Goal: Task Accomplishment & Management: Complete application form

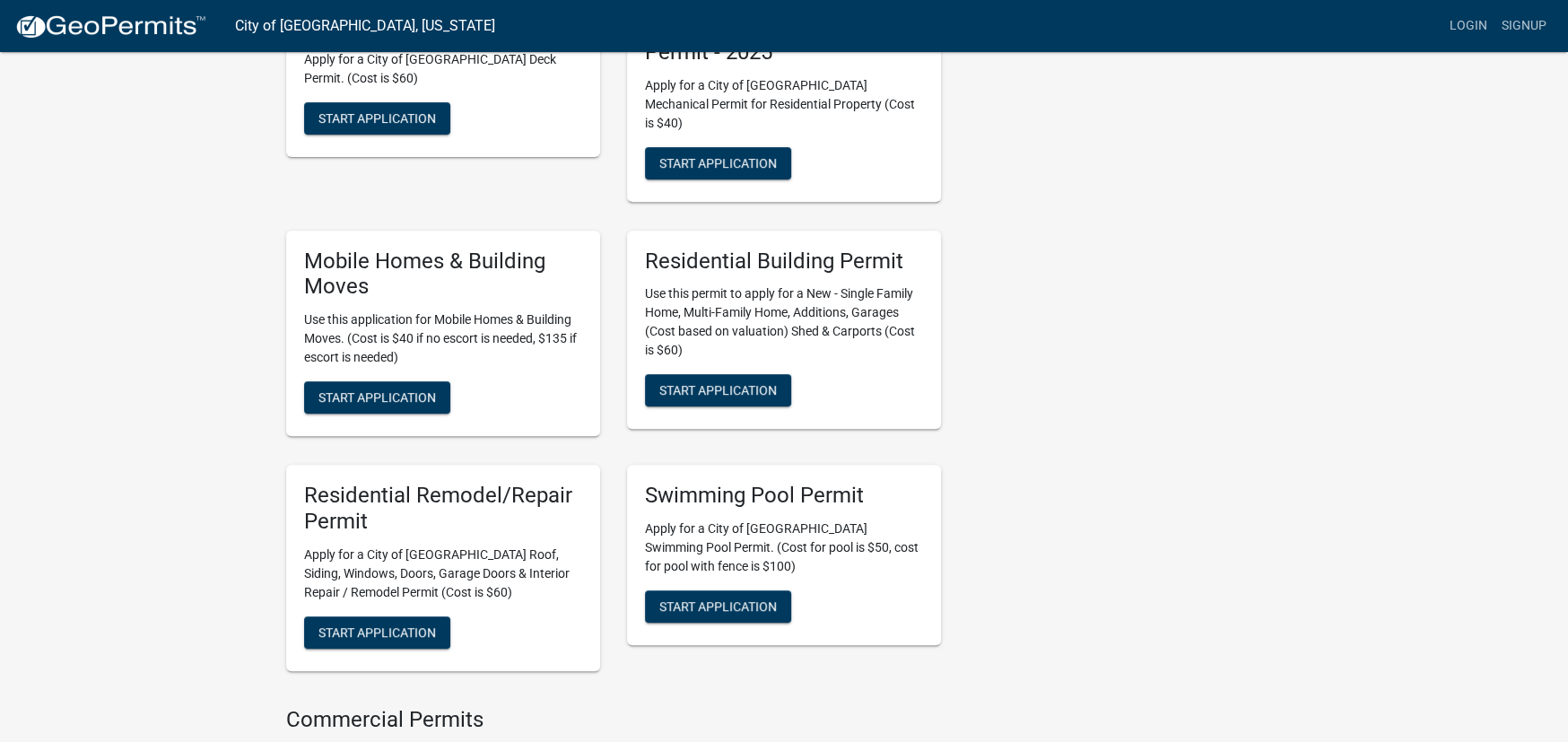
scroll to position [538, 0]
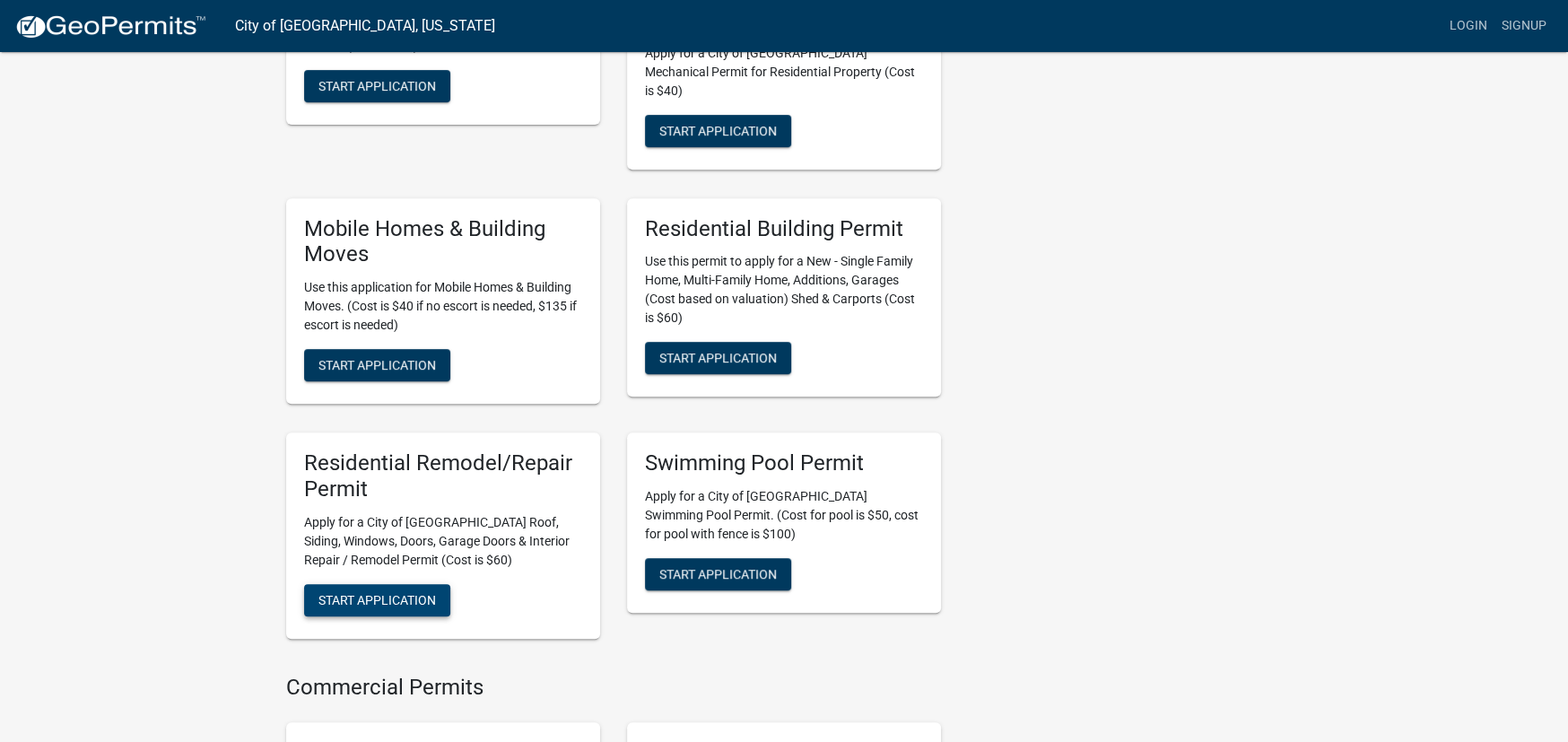
click at [349, 592] on span "Start Application" at bounding box center [377, 599] width 117 height 14
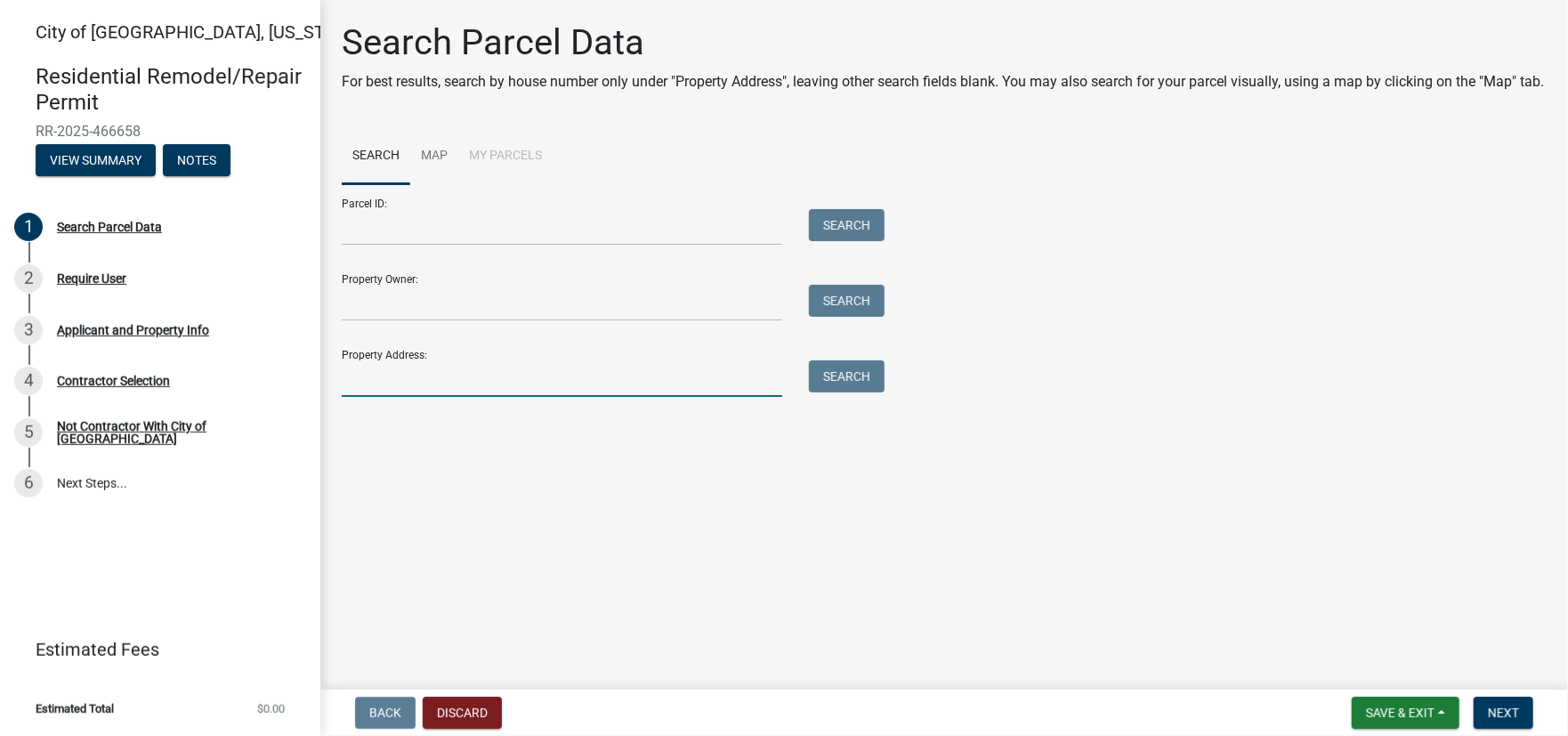
click at [434, 397] on input "Property Address:" at bounding box center [561, 378] width 440 height 36
type input "1314 Jefferson"
drag, startPoint x: 850, startPoint y: 401, endPoint x: 841, endPoint y: 401, distance: 9.0
click at [848, 392] on button "Search" at bounding box center [846, 376] width 76 height 33
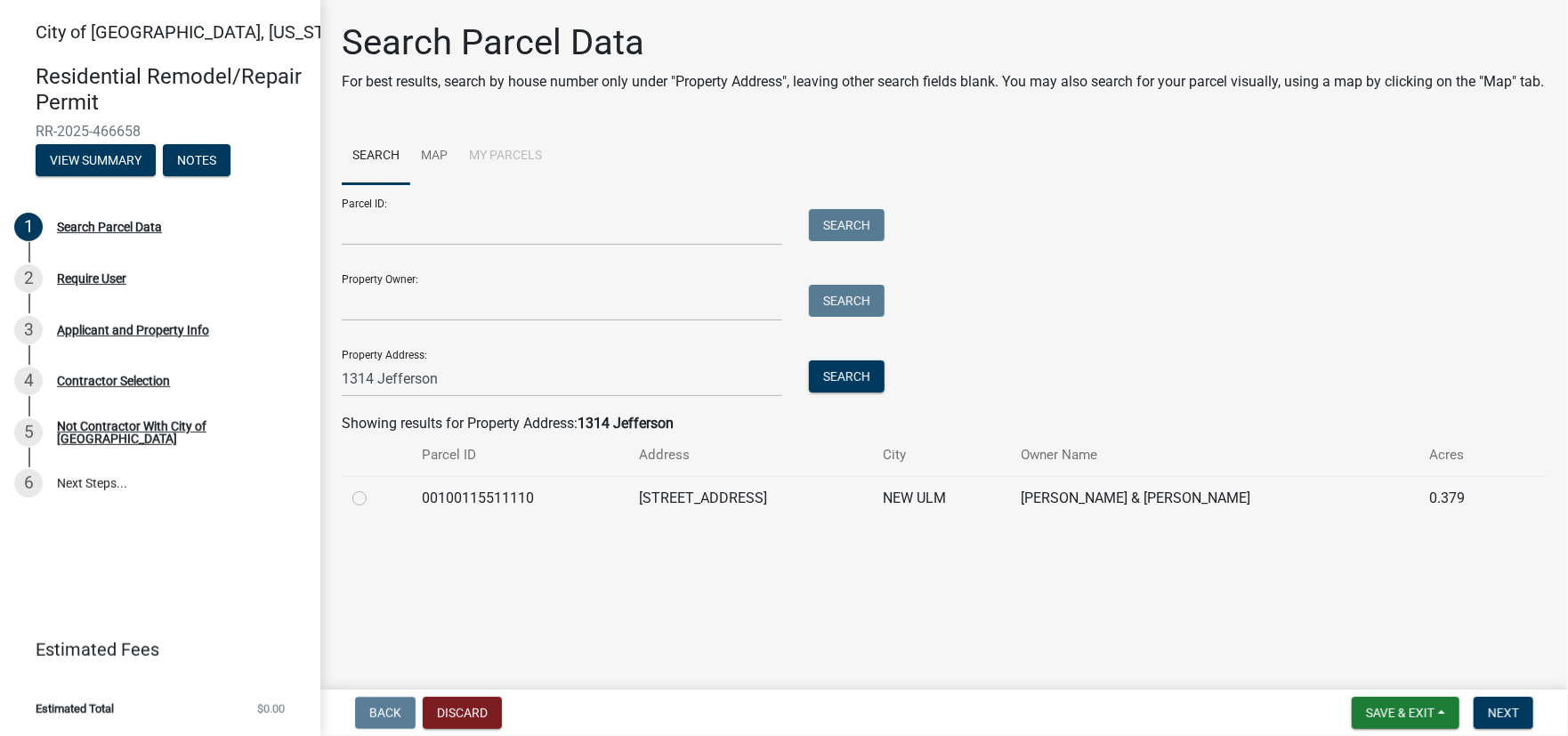
click at [373, 488] on label at bounding box center [373, 488] width 0 height 0
click at [373, 500] on input "radio" at bounding box center [379, 494] width 12 height 12
radio input "true"
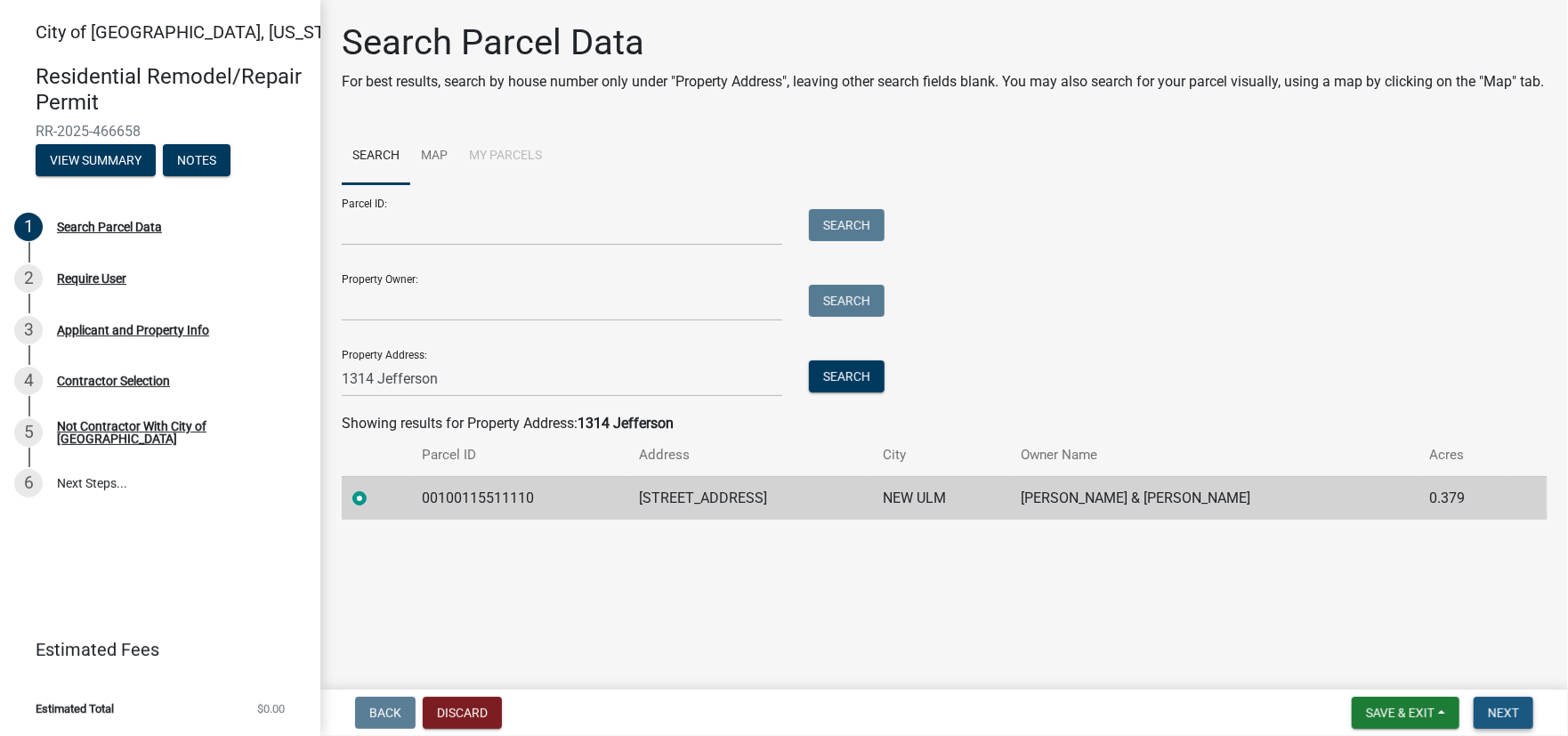
click at [1502, 711] on span "Next" at bounding box center [1504, 712] width 32 height 14
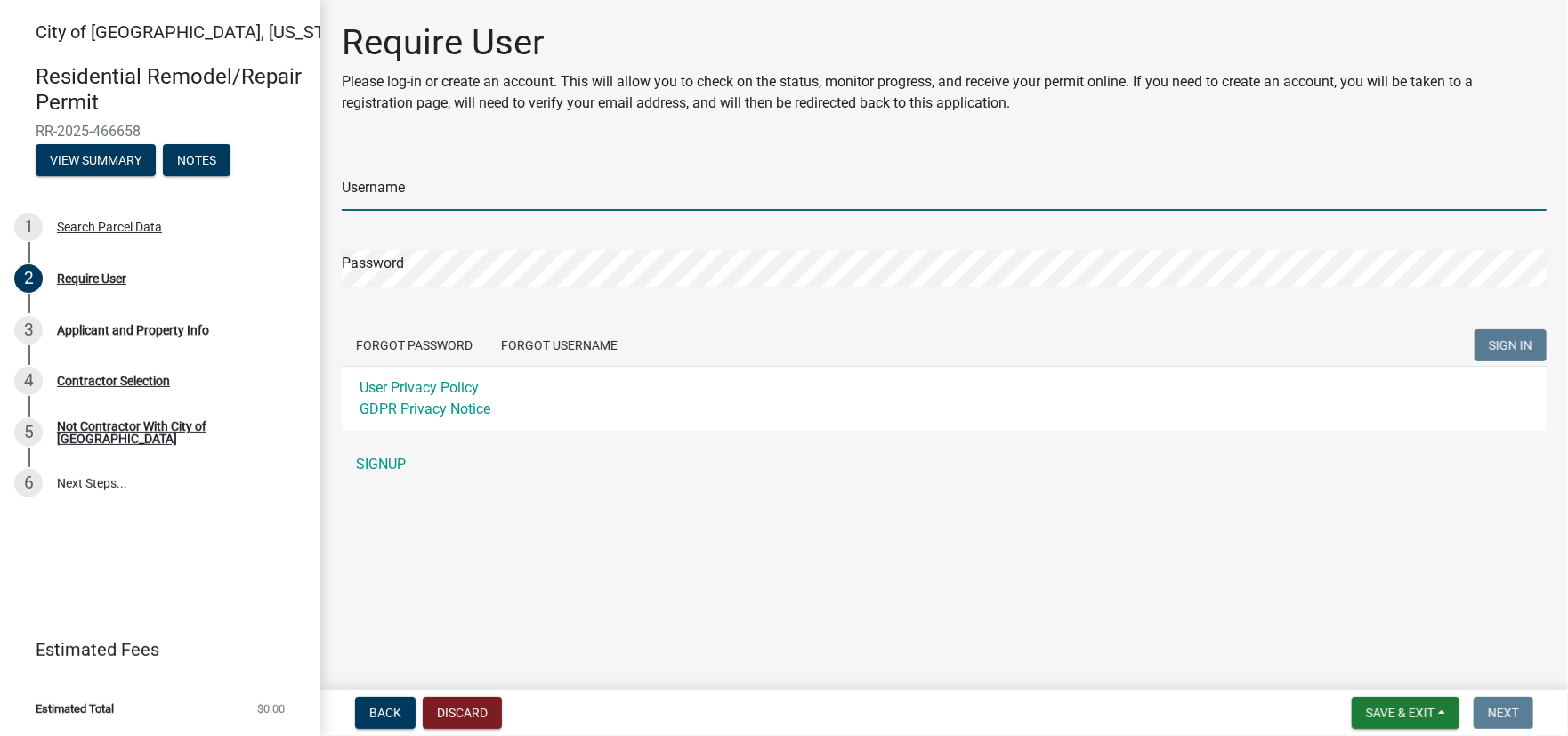
type input "[PERSON_NAME][EMAIL_ADDRESS][PERSON_NAME][DOMAIN_NAME]"
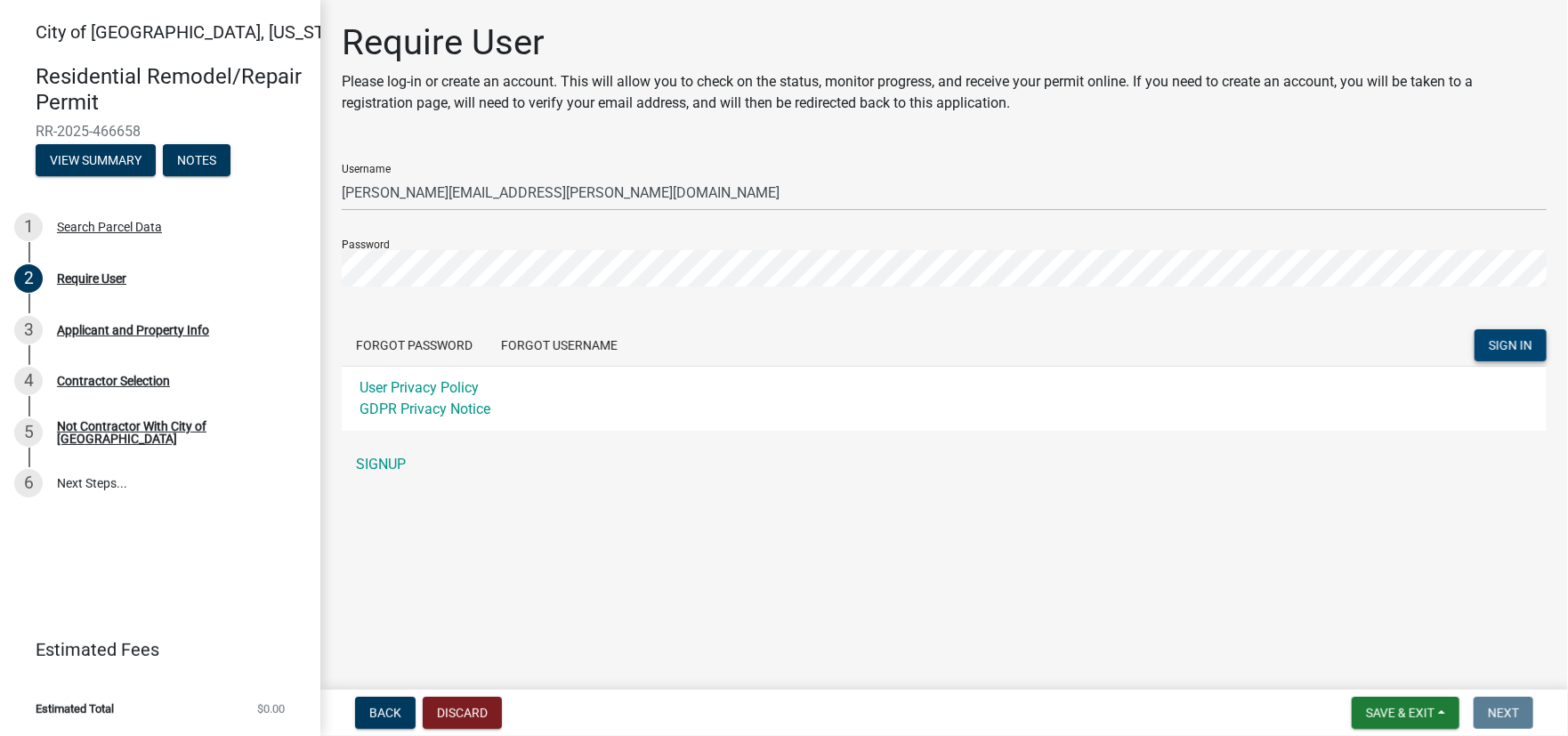
click at [1498, 347] on span "SIGN IN" at bounding box center [1511, 344] width 43 height 14
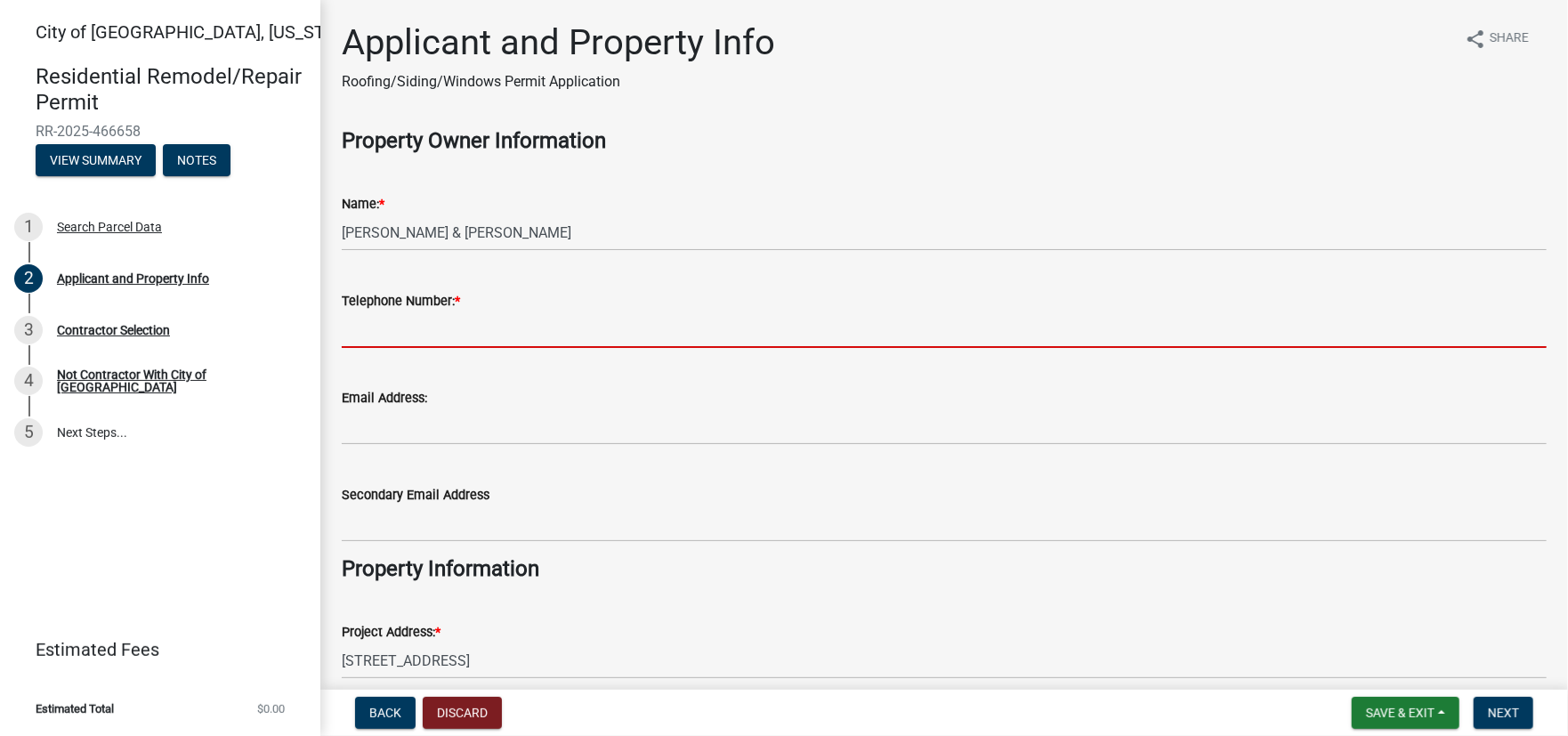
click at [523, 323] on input "Telephone Number: *" at bounding box center [944, 329] width 1205 height 36
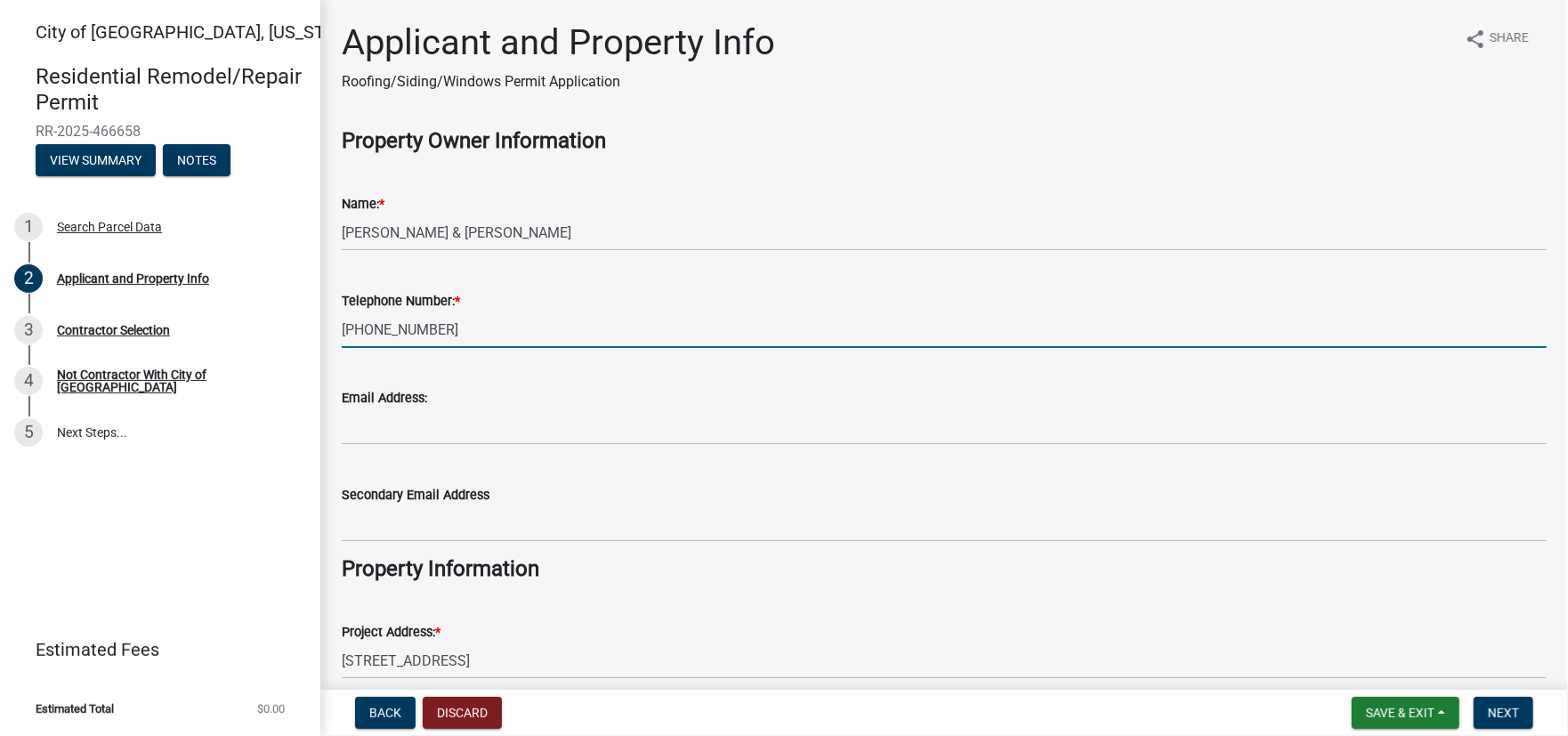
type input "[PHONE_NUMBER]"
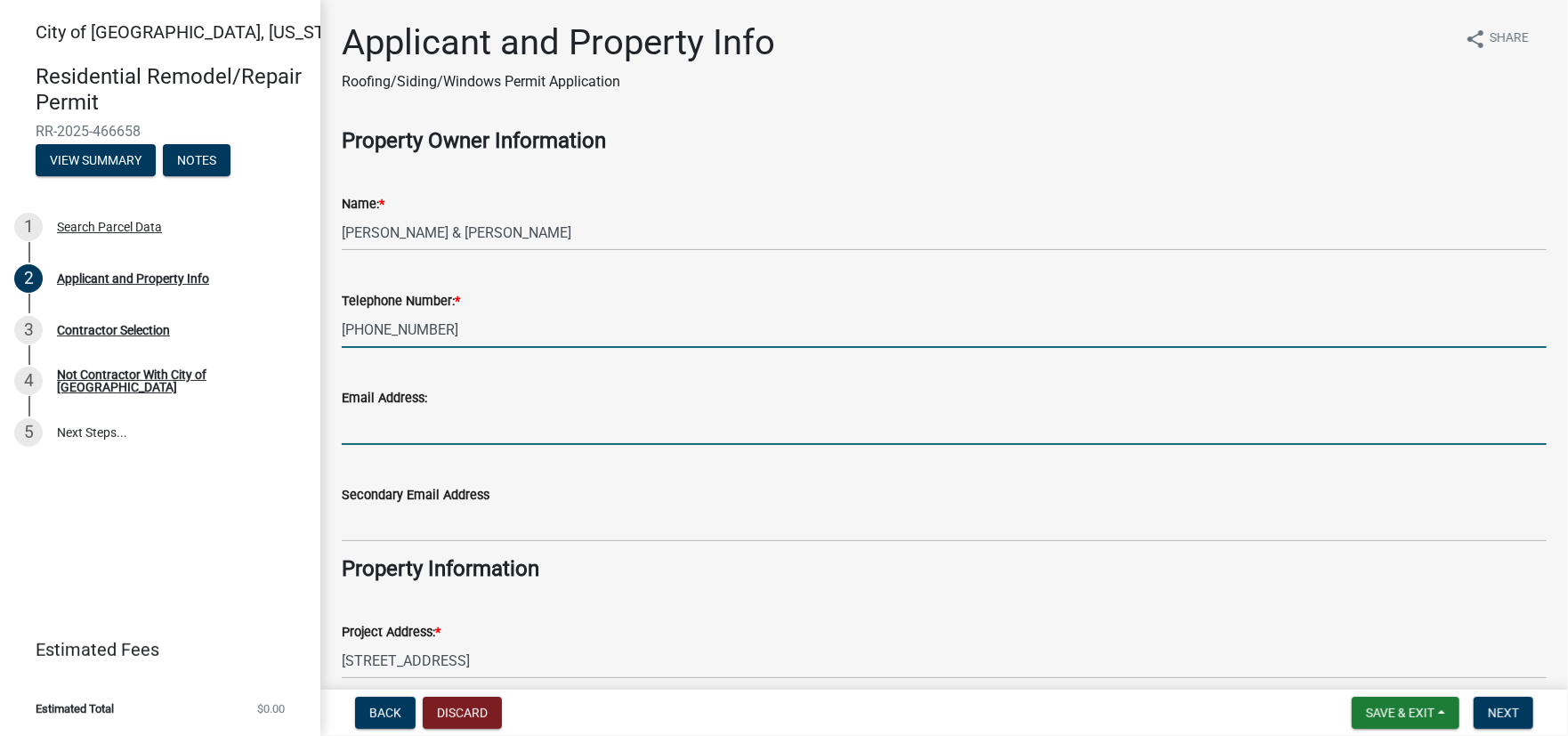
click at [466, 426] on input "Email Address:" at bounding box center [944, 427] width 1205 height 36
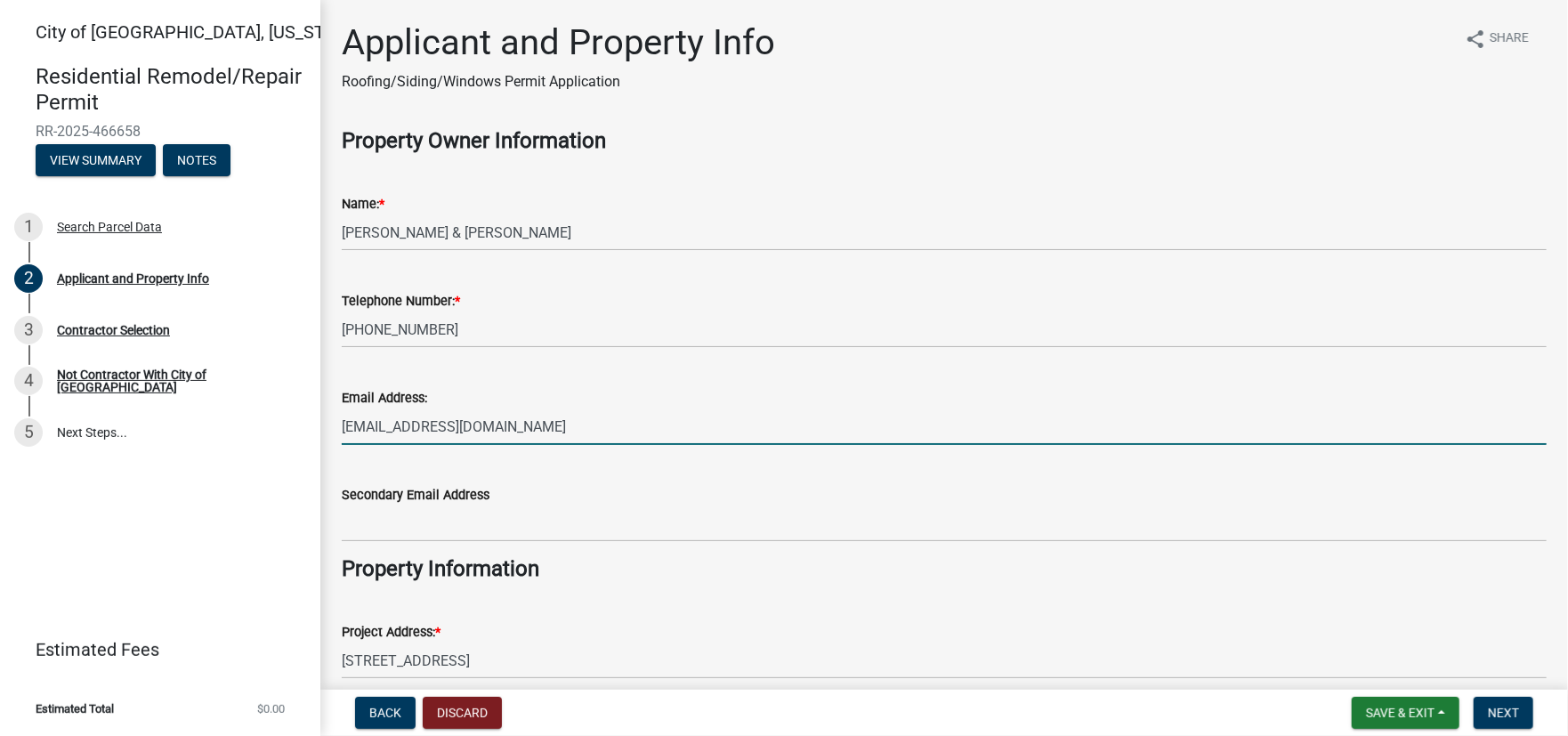
type input "[EMAIL_ADDRESS][DOMAIN_NAME]"
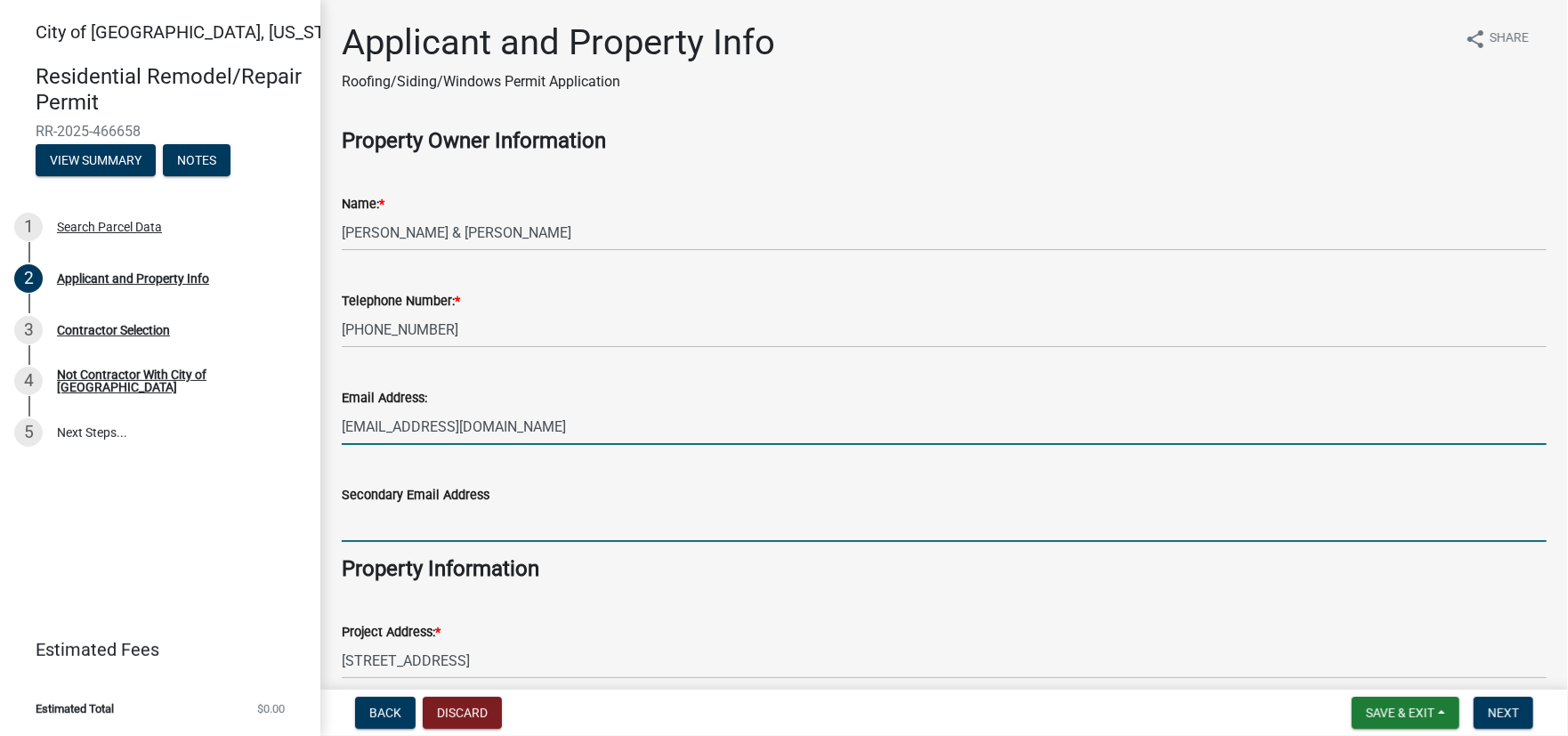
click at [543, 533] on input "Secondary Email Address" at bounding box center [944, 523] width 1205 height 36
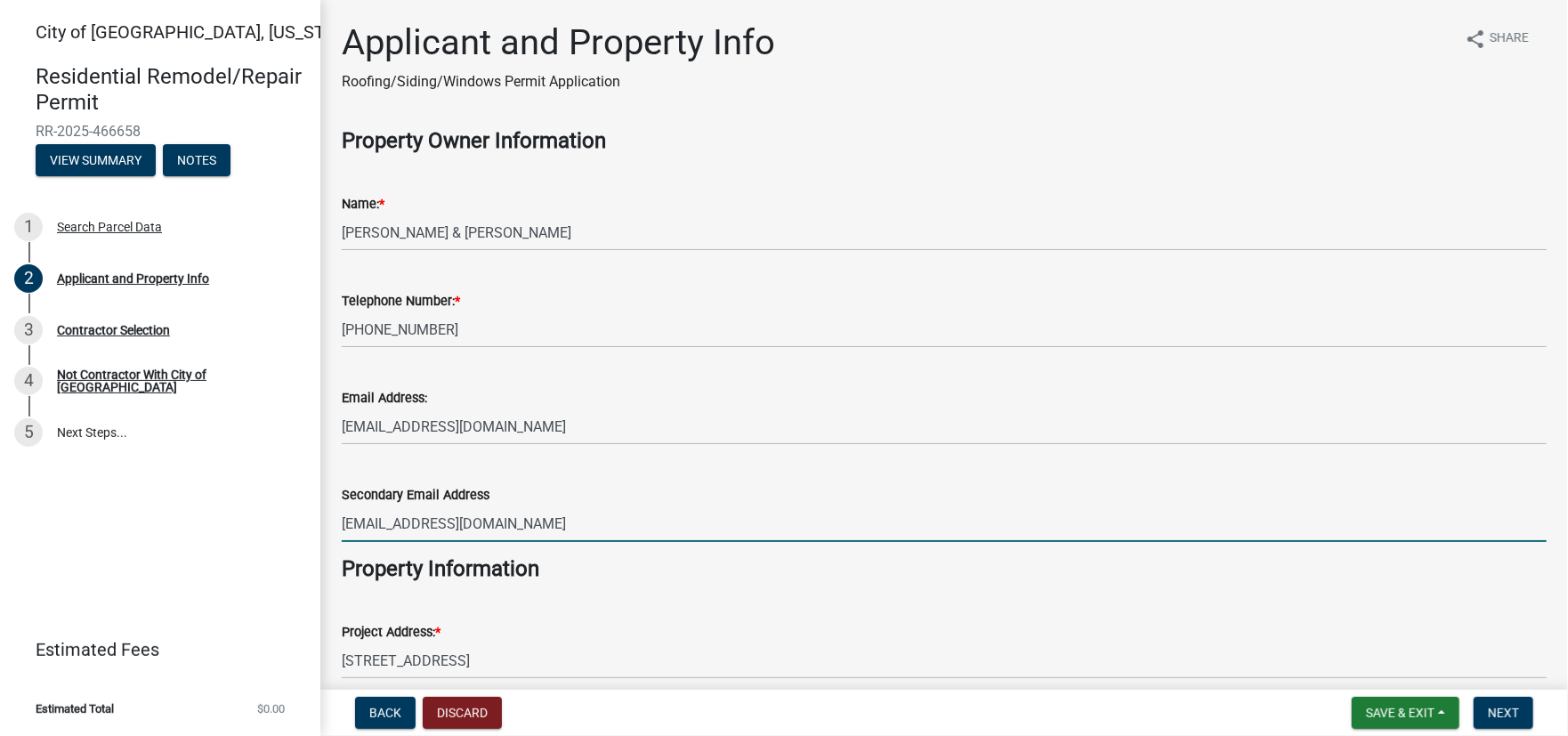
click at [456, 522] on input "[EMAIL_ADDRESS][DOMAIN_NAME]" at bounding box center [944, 523] width 1205 height 36
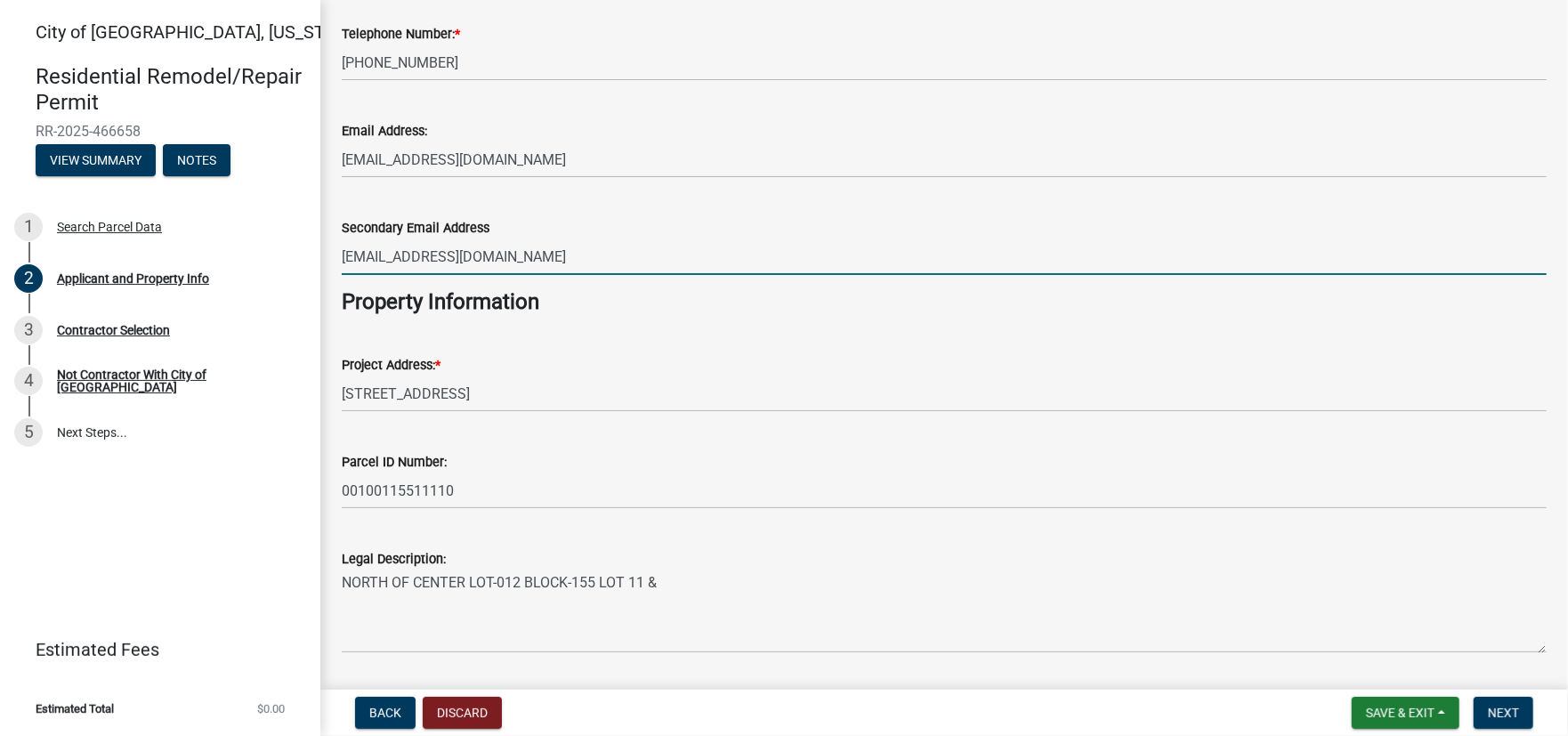
scroll to position [320, 0]
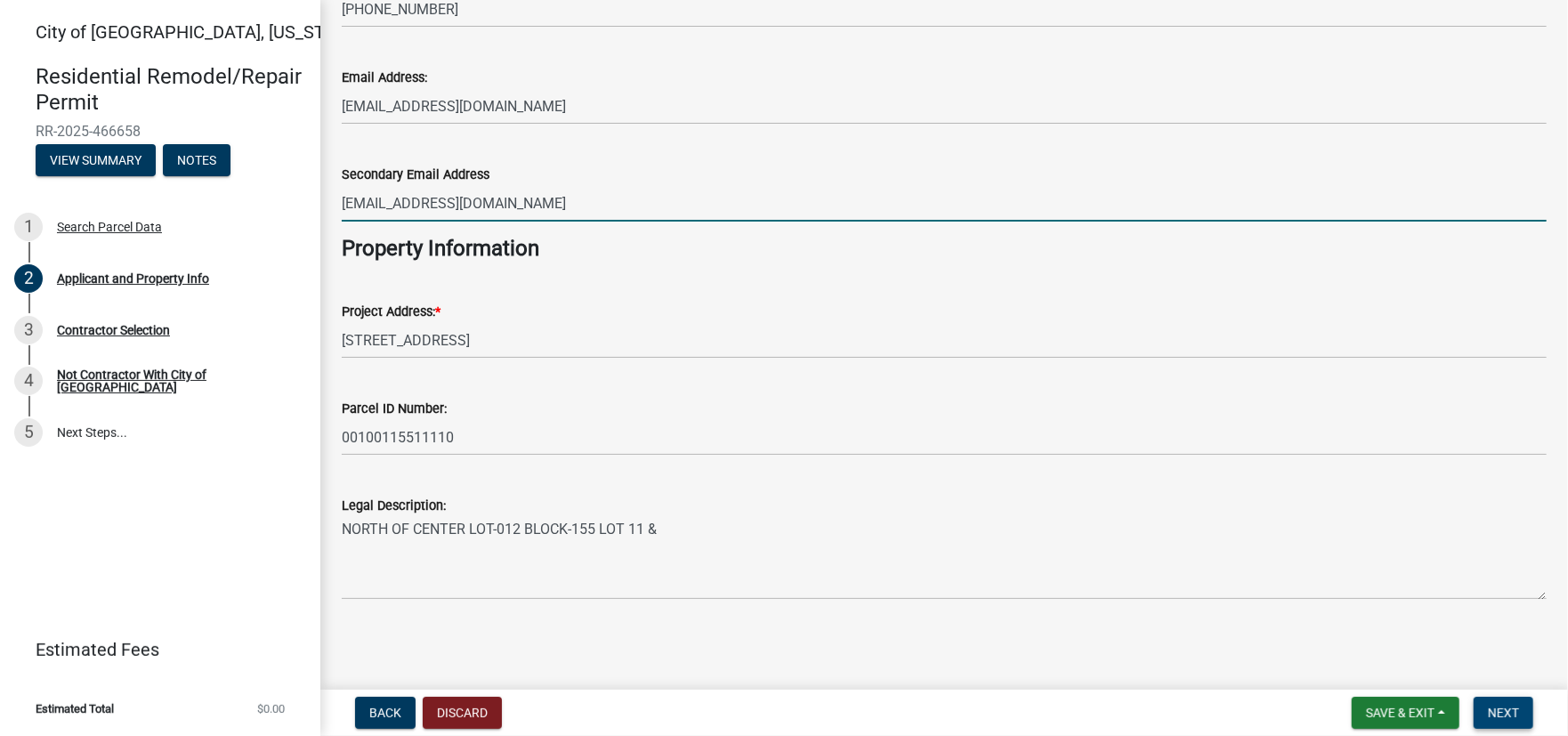
type input "[EMAIL_ADDRESS][DOMAIN_NAME]"
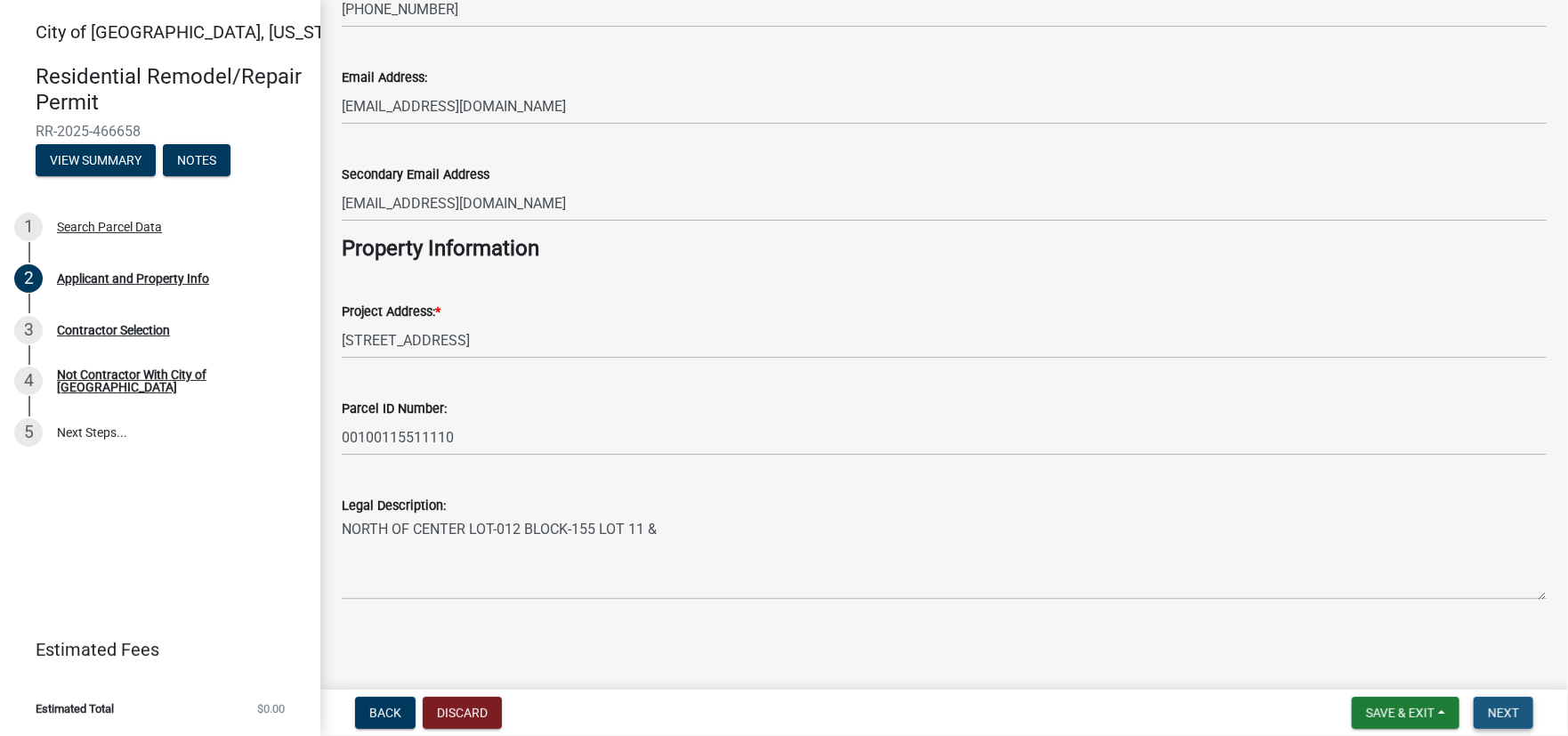
click at [1503, 718] on span "Next" at bounding box center [1504, 712] width 32 height 14
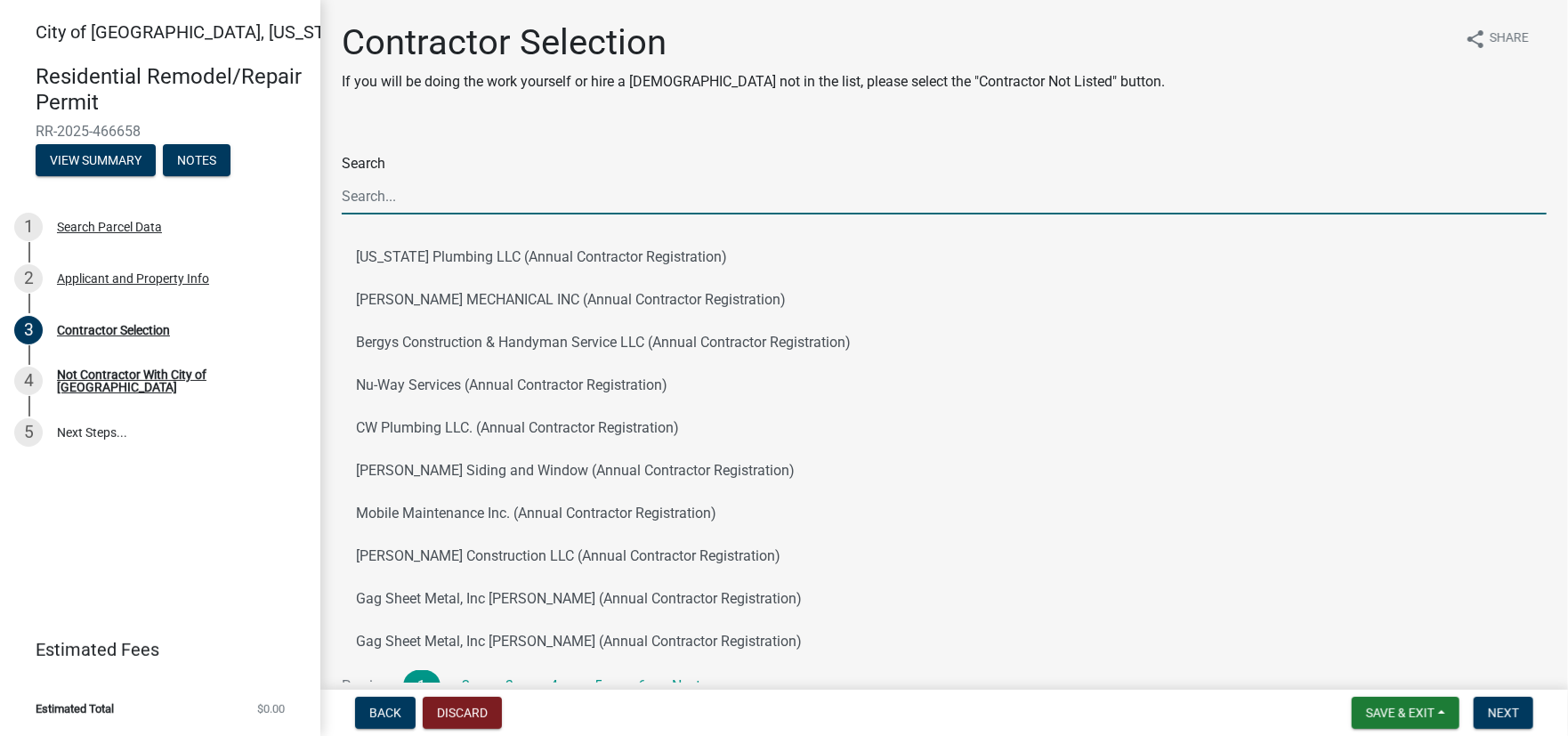
click at [369, 200] on input "Search" at bounding box center [944, 196] width 1205 height 36
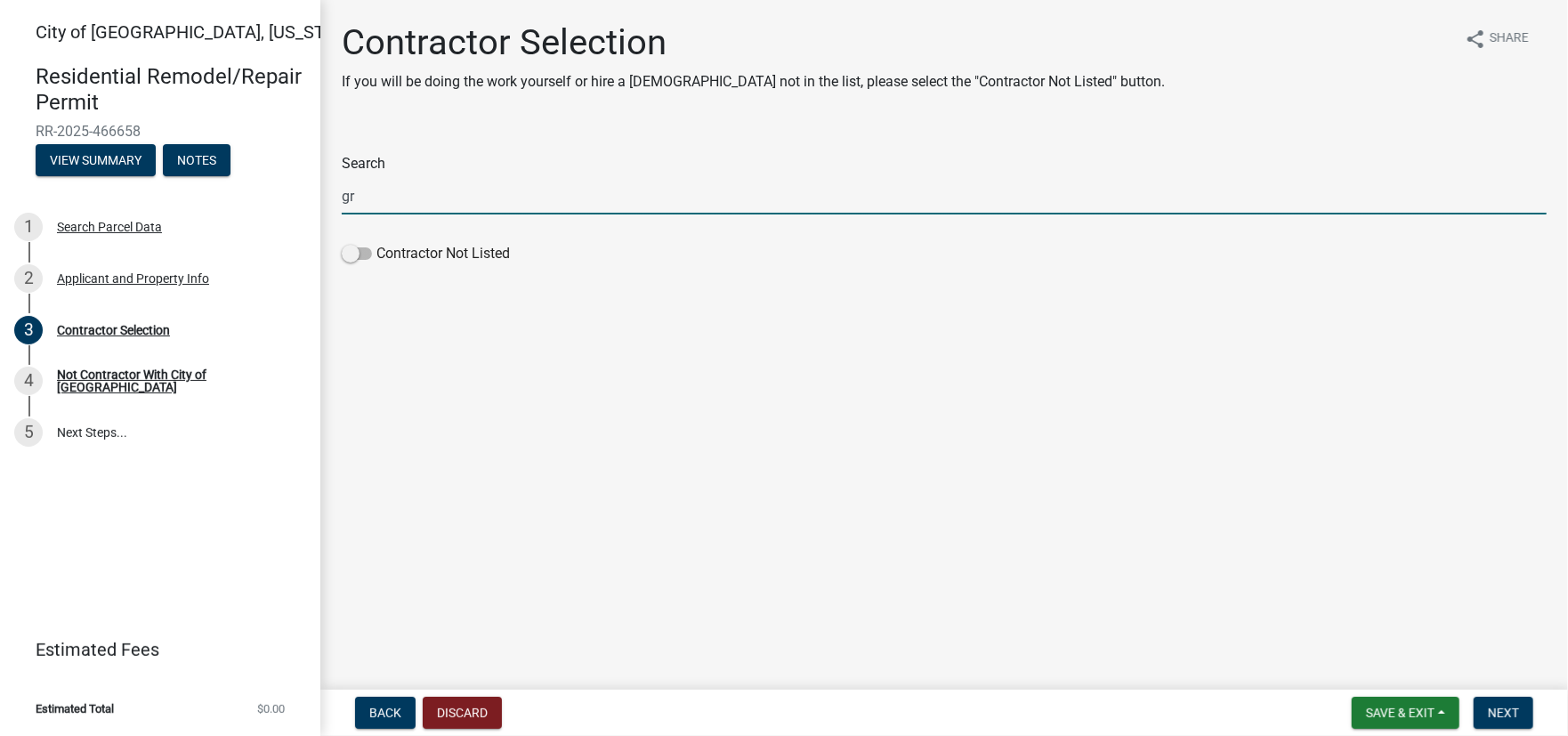
type input "g"
type input "k"
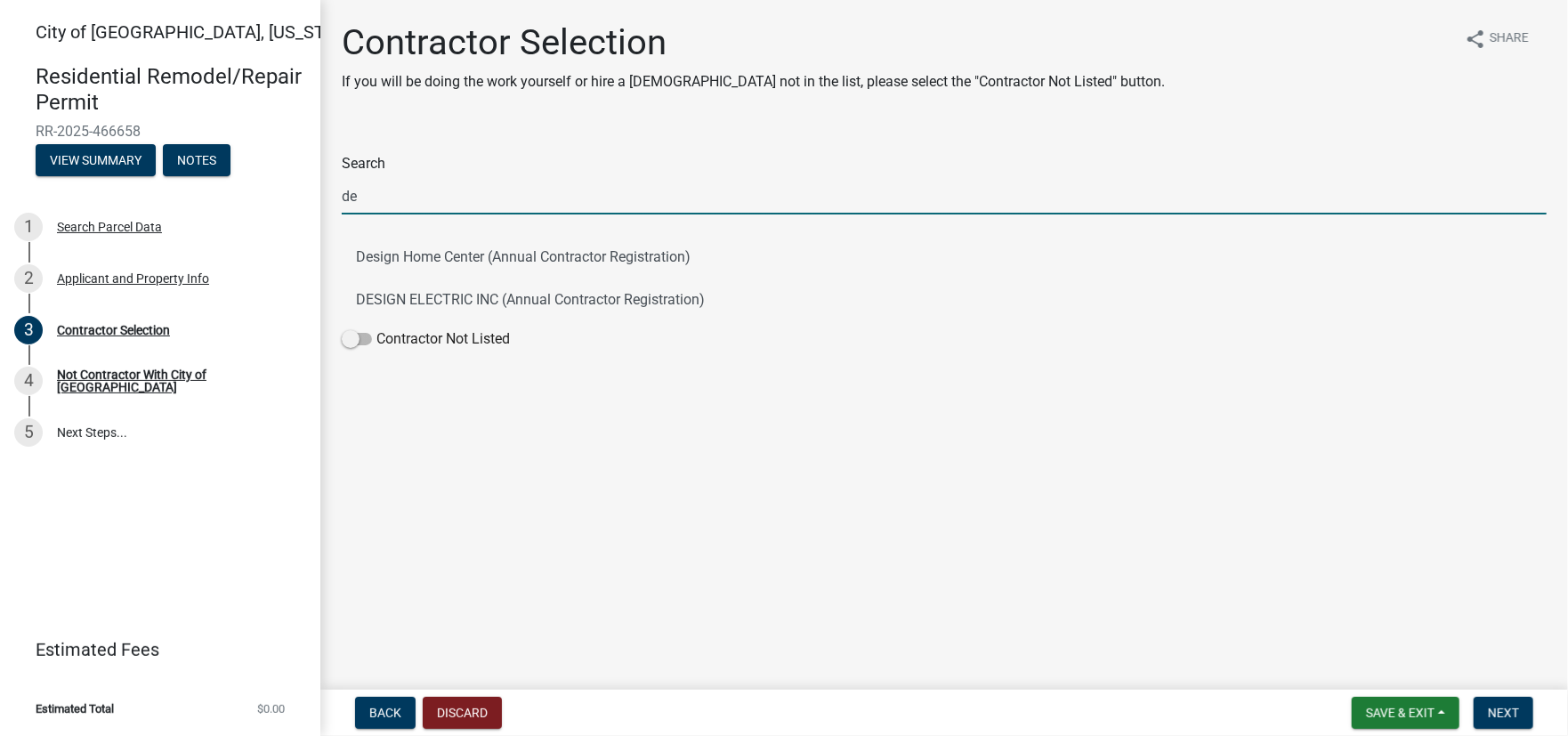
type input "d"
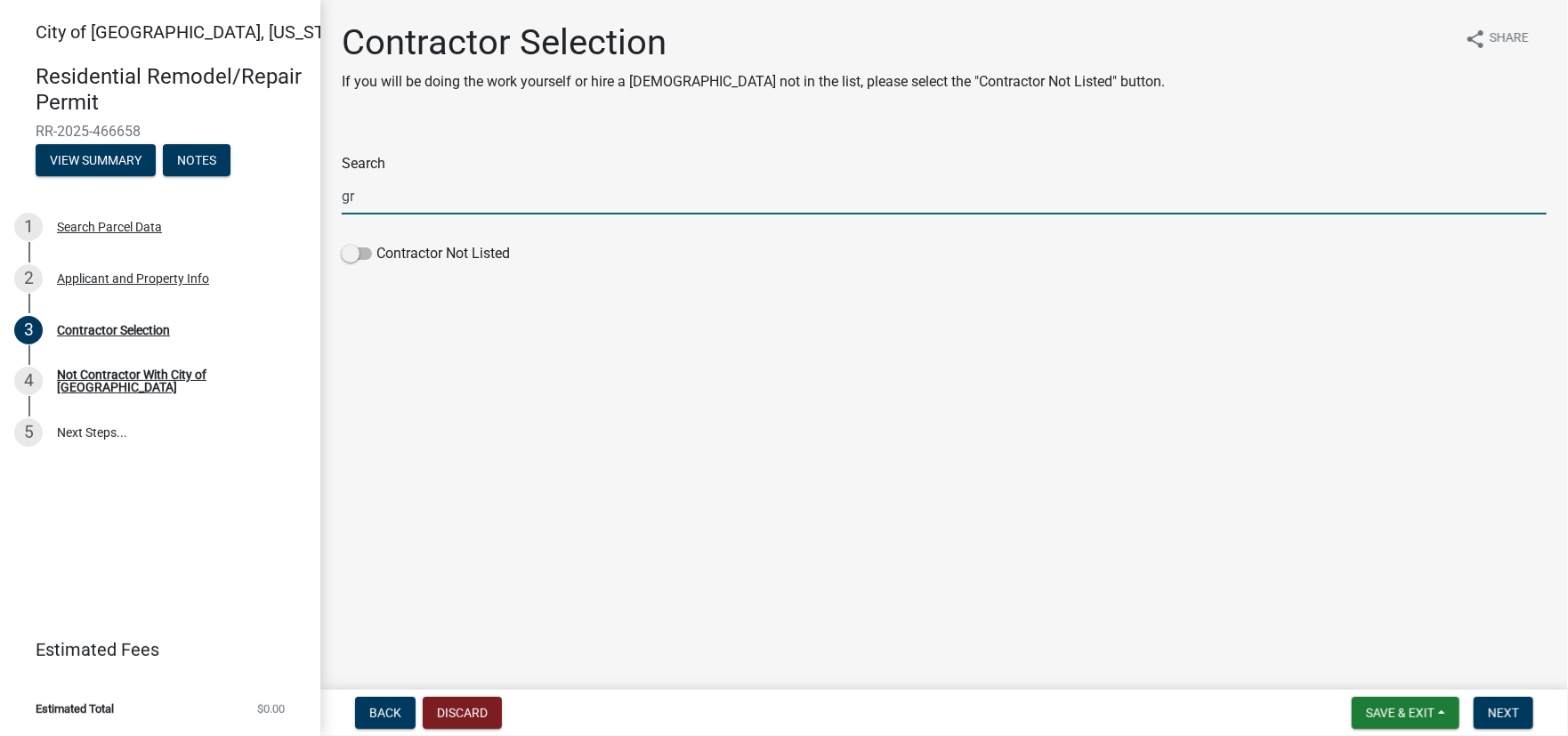
type input "g"
type input "gr"
click at [350, 258] on span at bounding box center [357, 253] width 31 height 13
click at [376, 243] on input "Contractor Not Listed" at bounding box center [376, 243] width 0 height 0
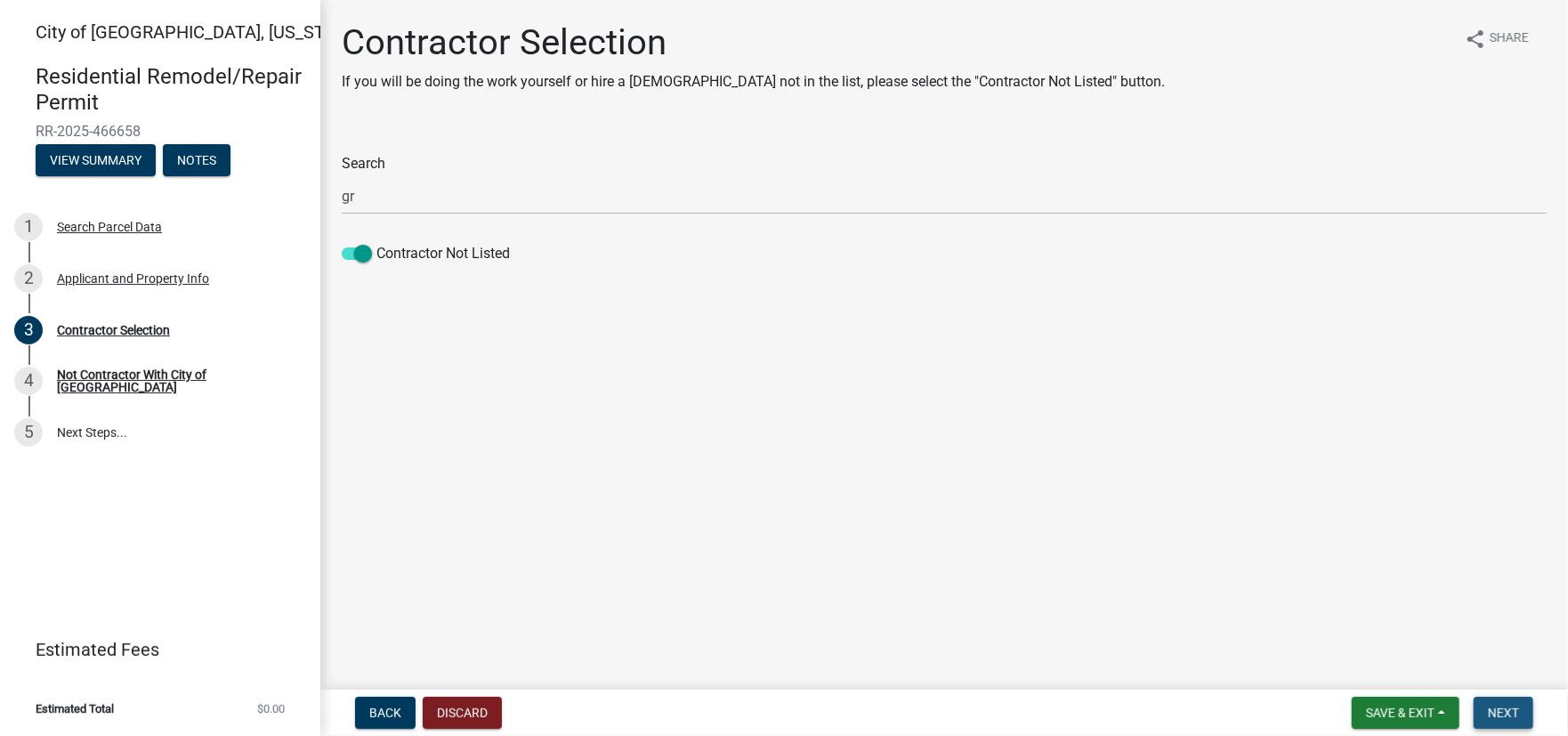
click at [1499, 713] on span "Next" at bounding box center [1504, 712] width 32 height 14
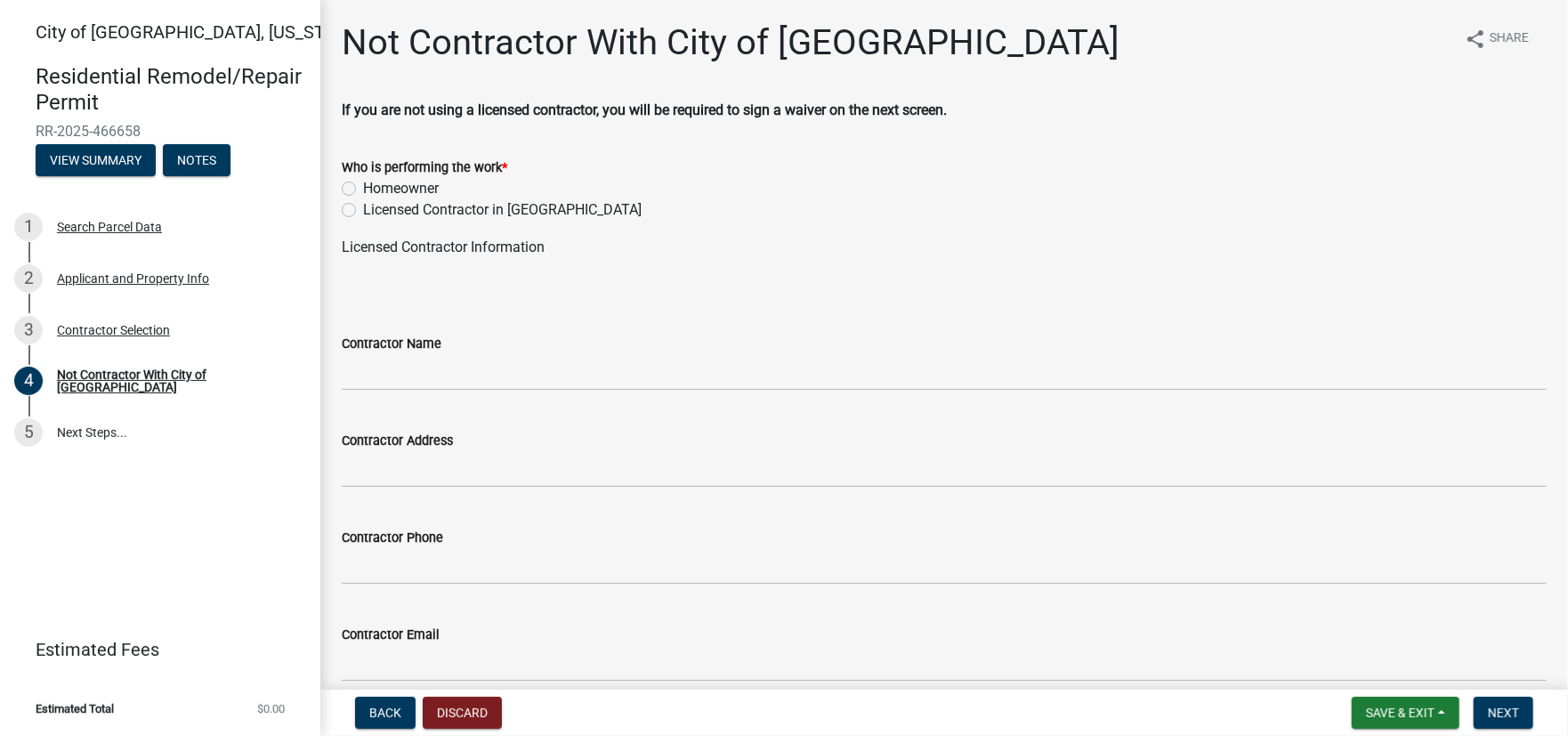
click at [363, 213] on label "Licensed Contractor in [GEOGRAPHIC_DATA]" at bounding box center [502, 210] width 279 height 22
click at [363, 211] on input "Licensed Contractor in [GEOGRAPHIC_DATA]" at bounding box center [369, 205] width 12 height 12
radio input "true"
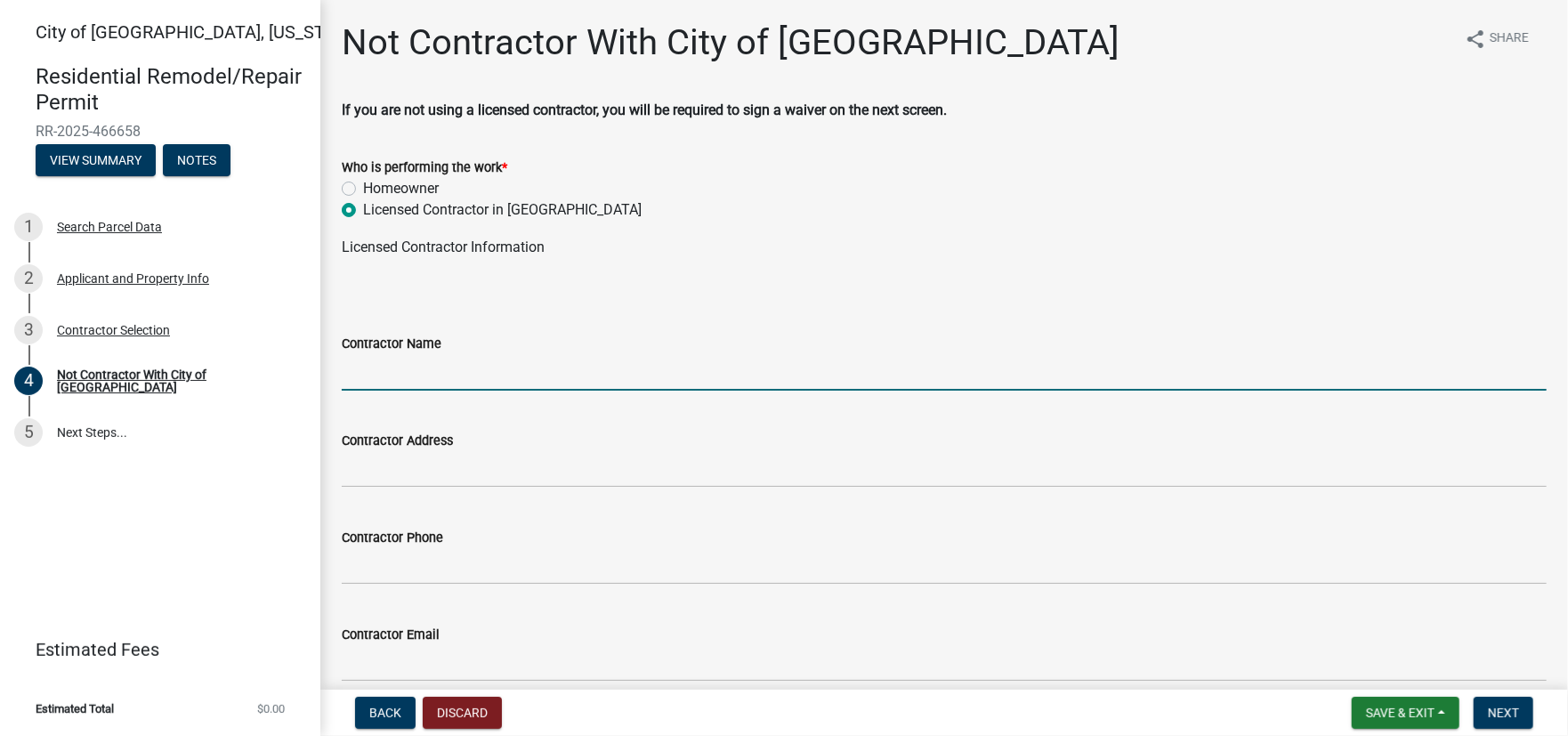
click at [485, 383] on input "Contractor Name" at bounding box center [944, 372] width 1205 height 36
type input "Great Day Improvements, LLC"
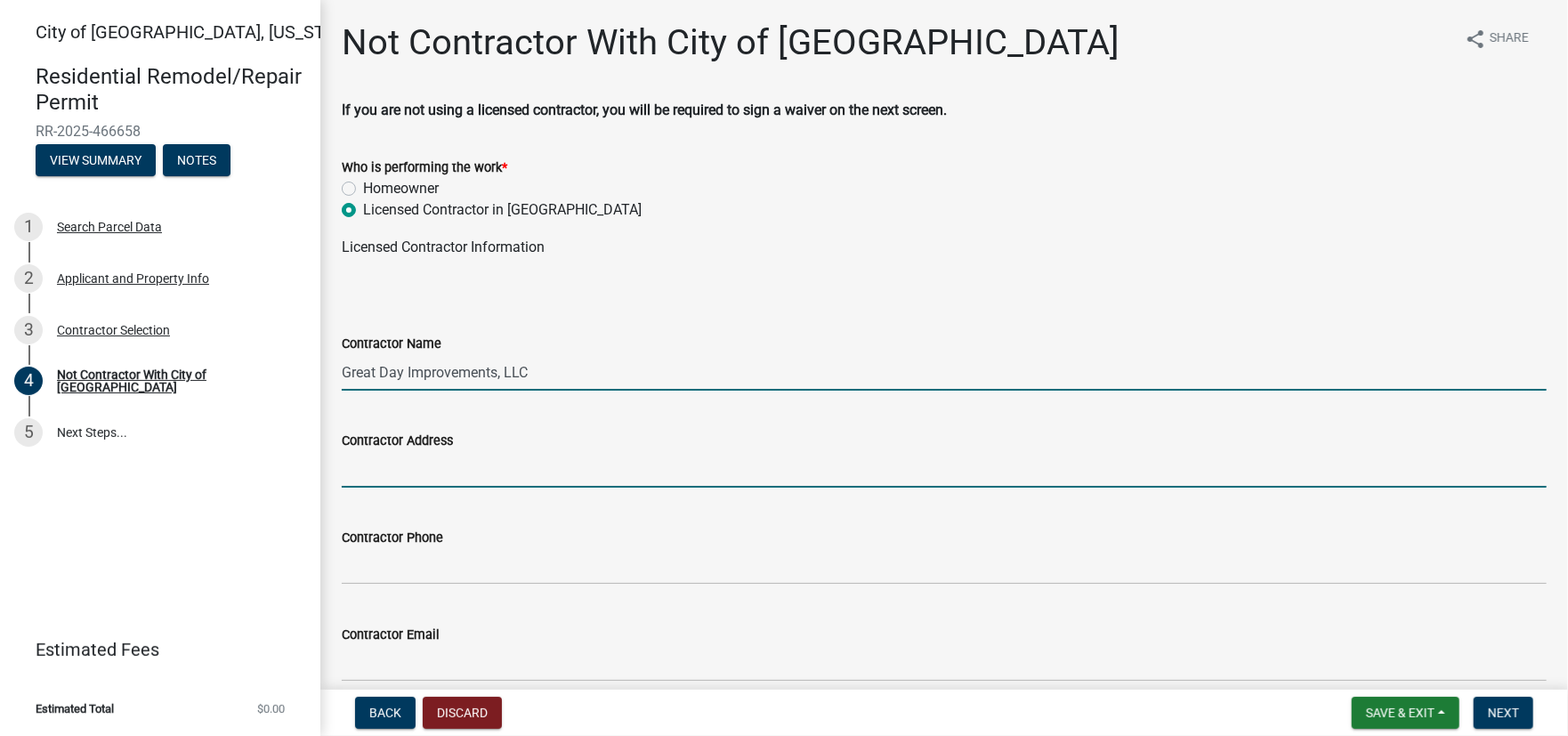
click at [449, 485] on input "Contractor Address" at bounding box center [944, 469] width 1205 height 36
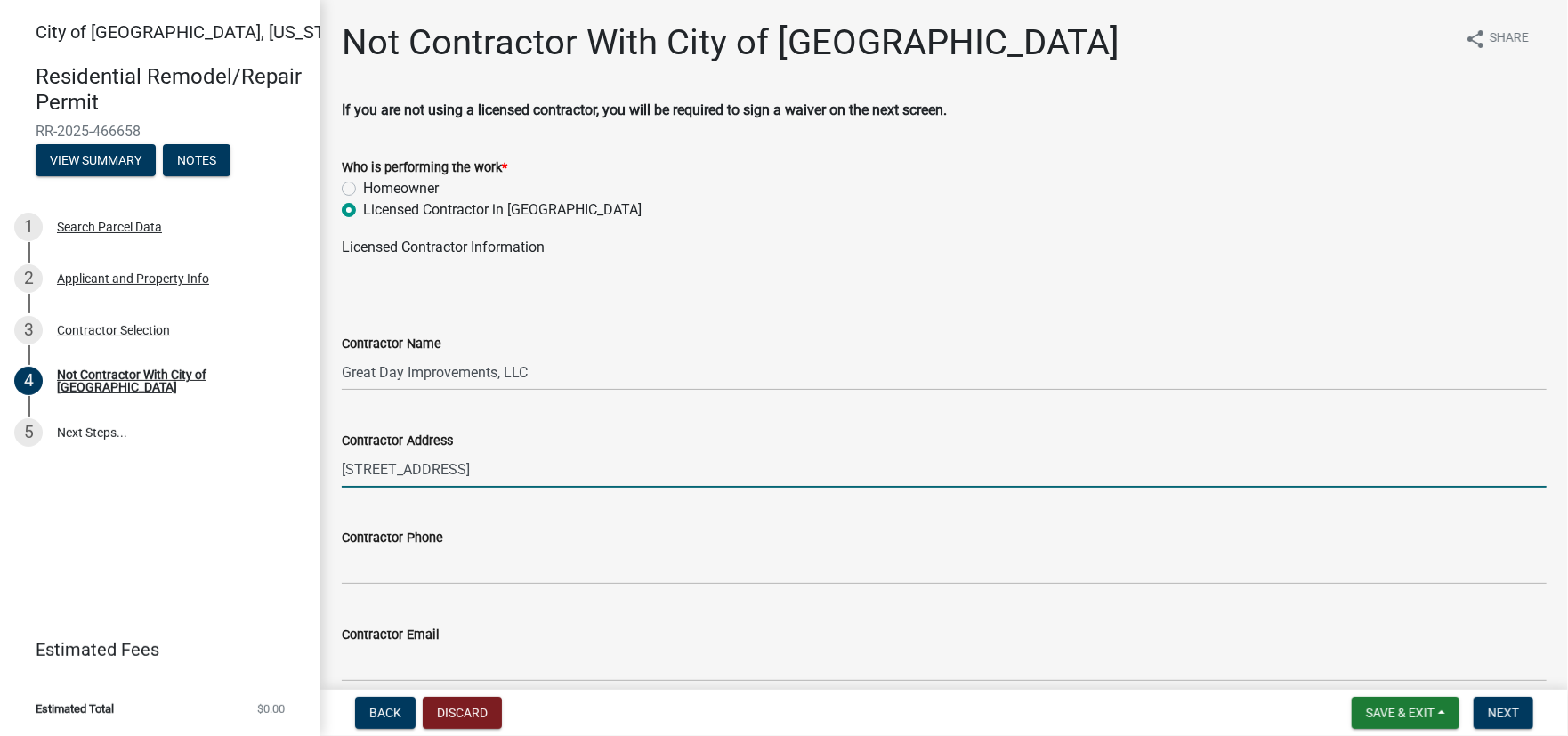
type input "[STREET_ADDRESS]"
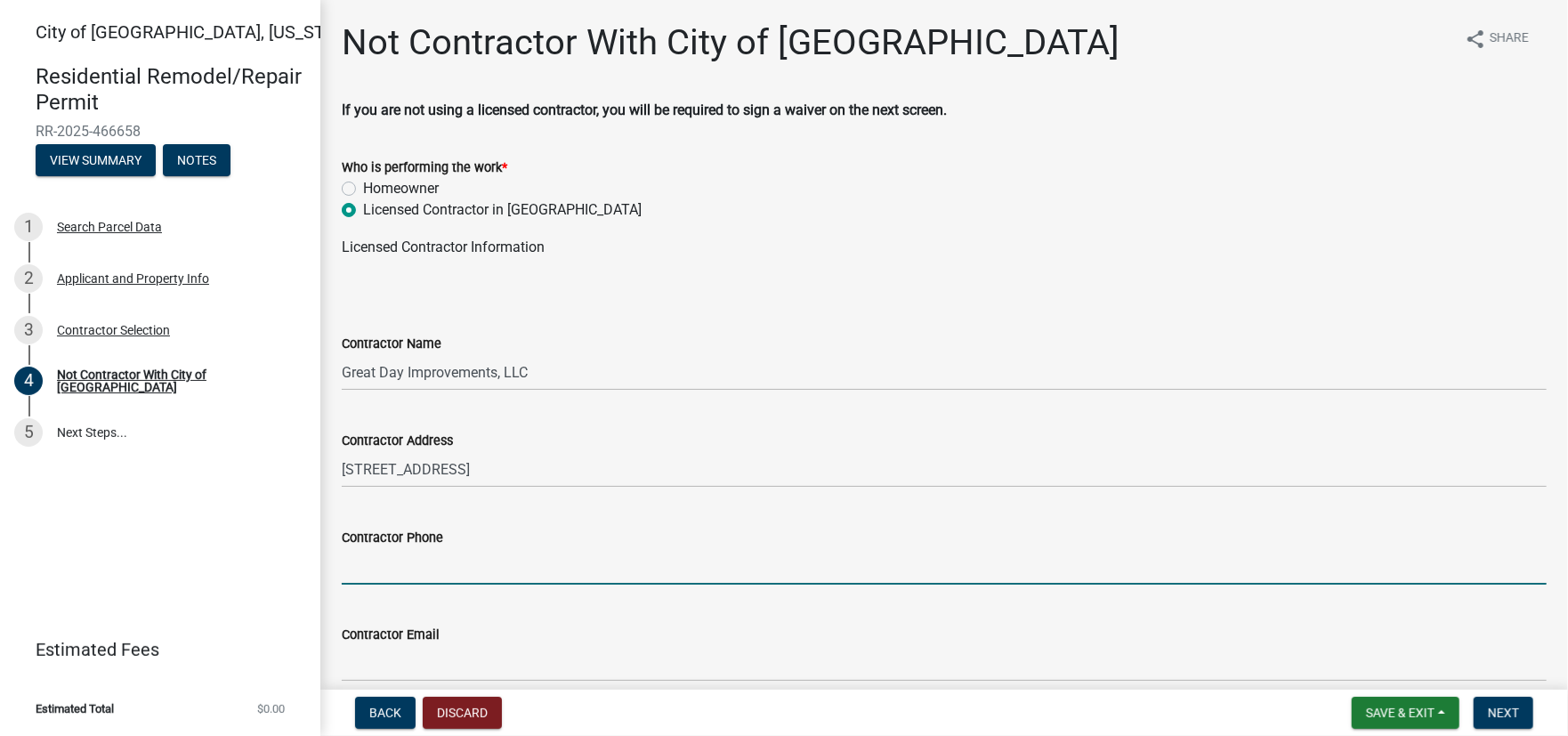
click at [424, 571] on input "Contractor Phone" at bounding box center [944, 567] width 1205 height 36
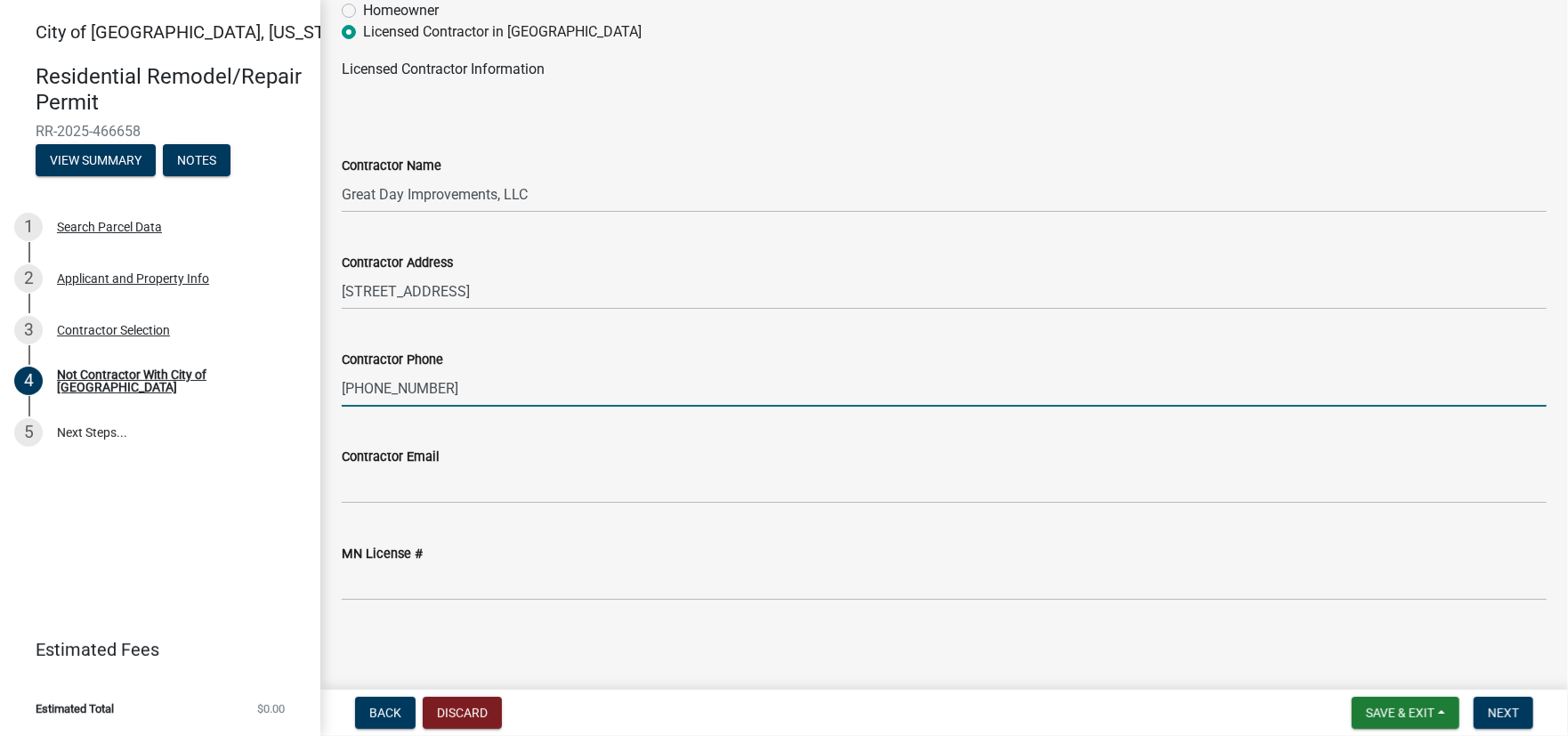
scroll to position [179, 0]
type input "[PHONE_NUMBER]"
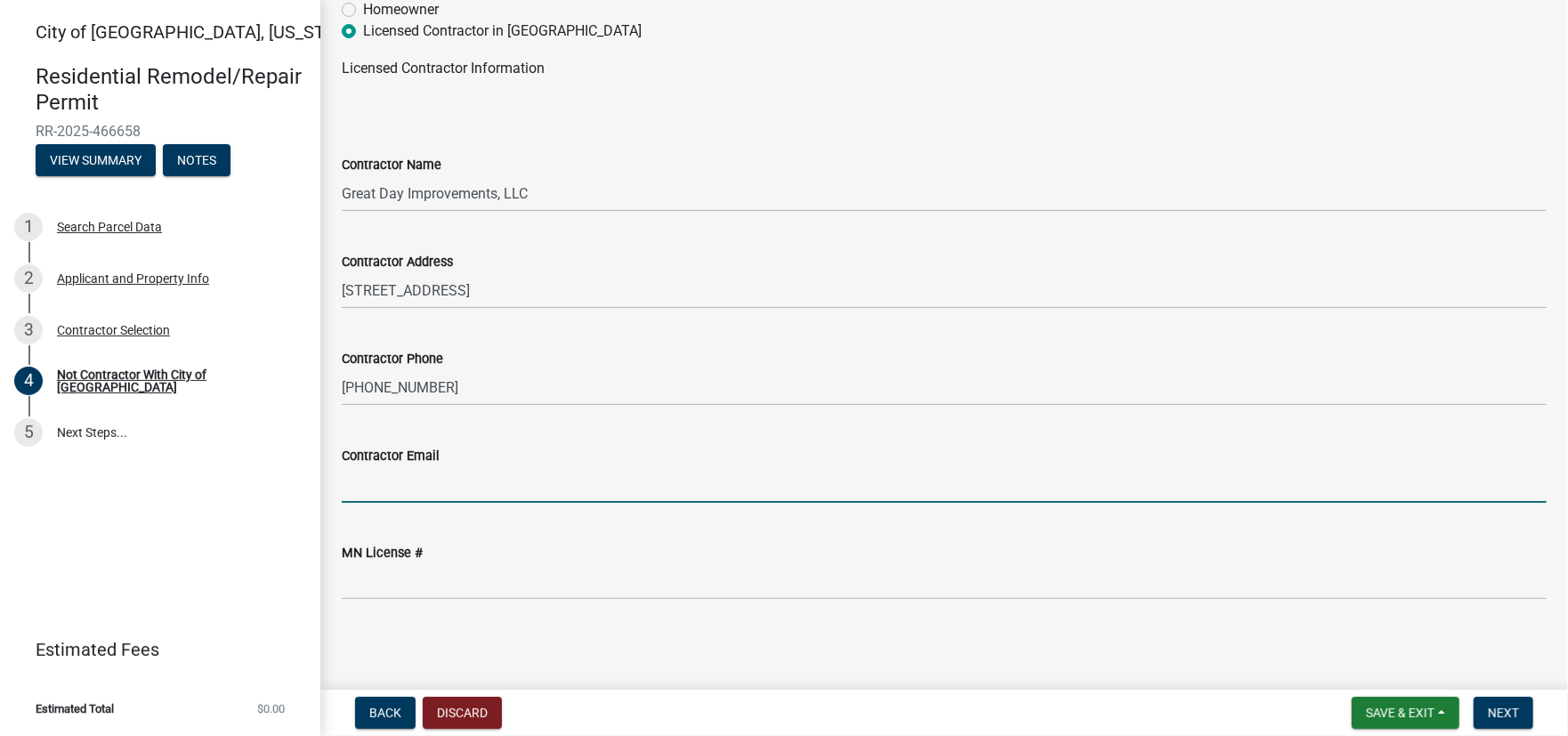
click at [401, 493] on input "Contractor Email" at bounding box center [944, 484] width 1205 height 36
type input "[PERSON_NAME][EMAIL_ADDRESS][PERSON_NAME][DOMAIN_NAME]"
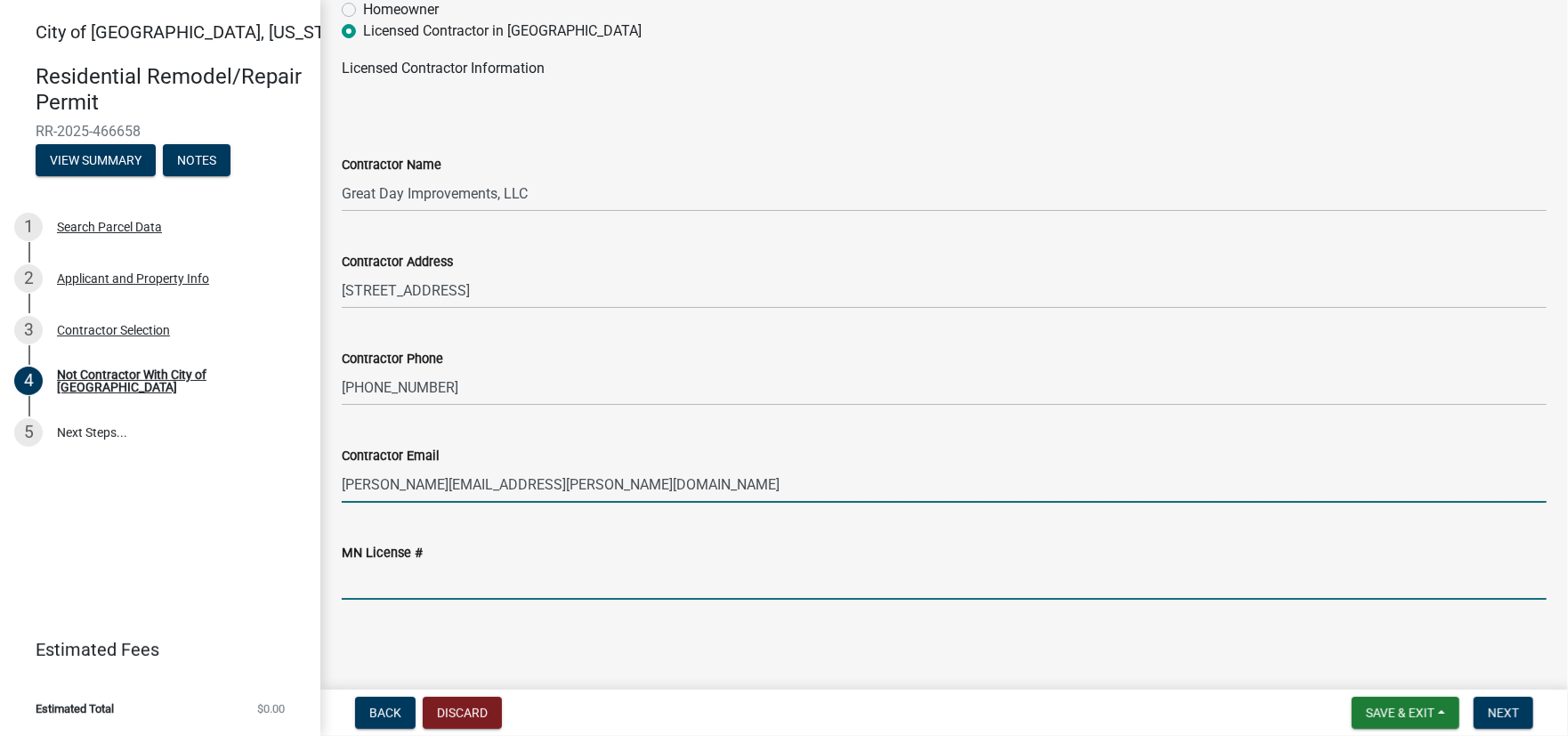
click at [424, 582] on input "MN License #" at bounding box center [944, 581] width 1205 height 36
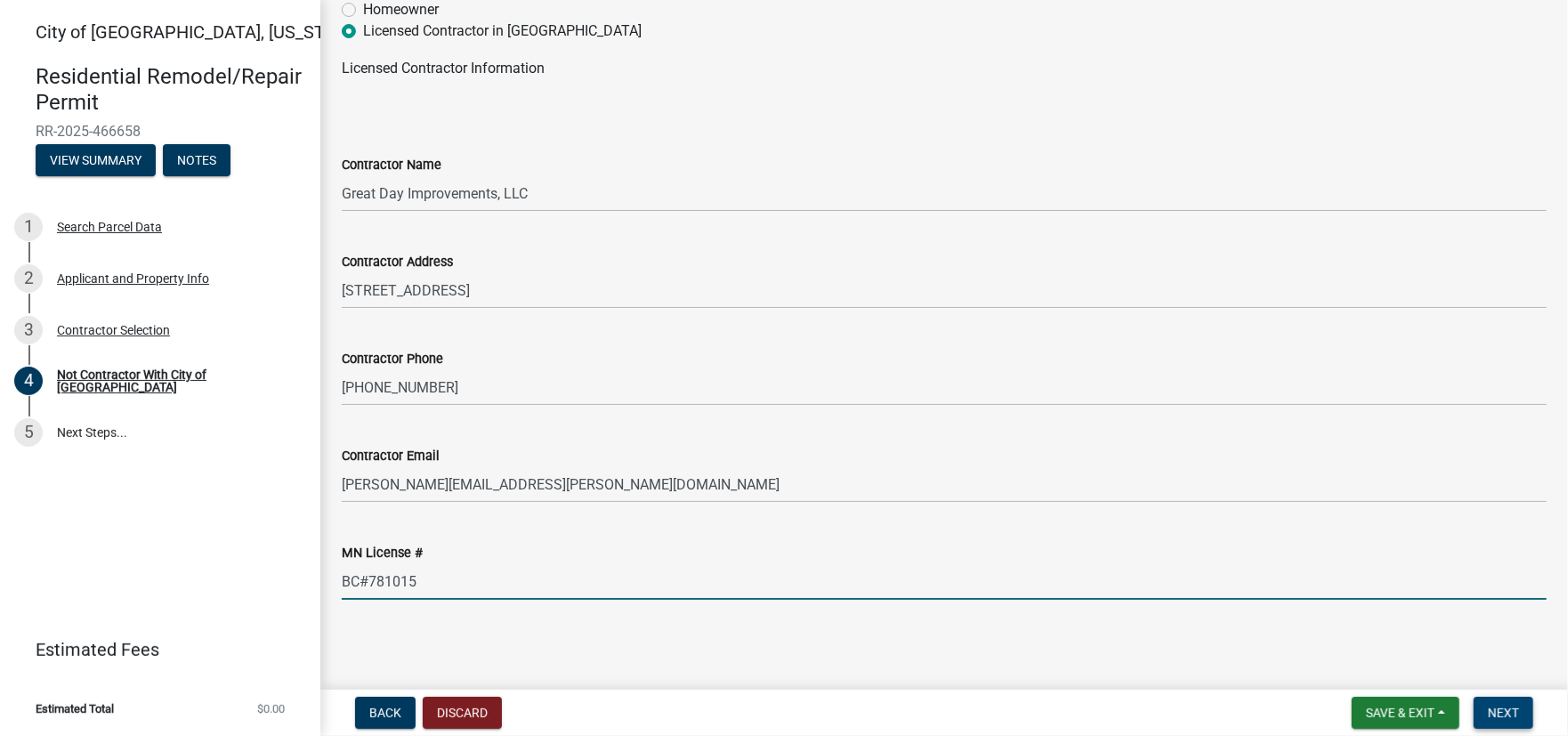
type input "BC#781015"
click at [1502, 714] on span "Next" at bounding box center [1504, 712] width 32 height 14
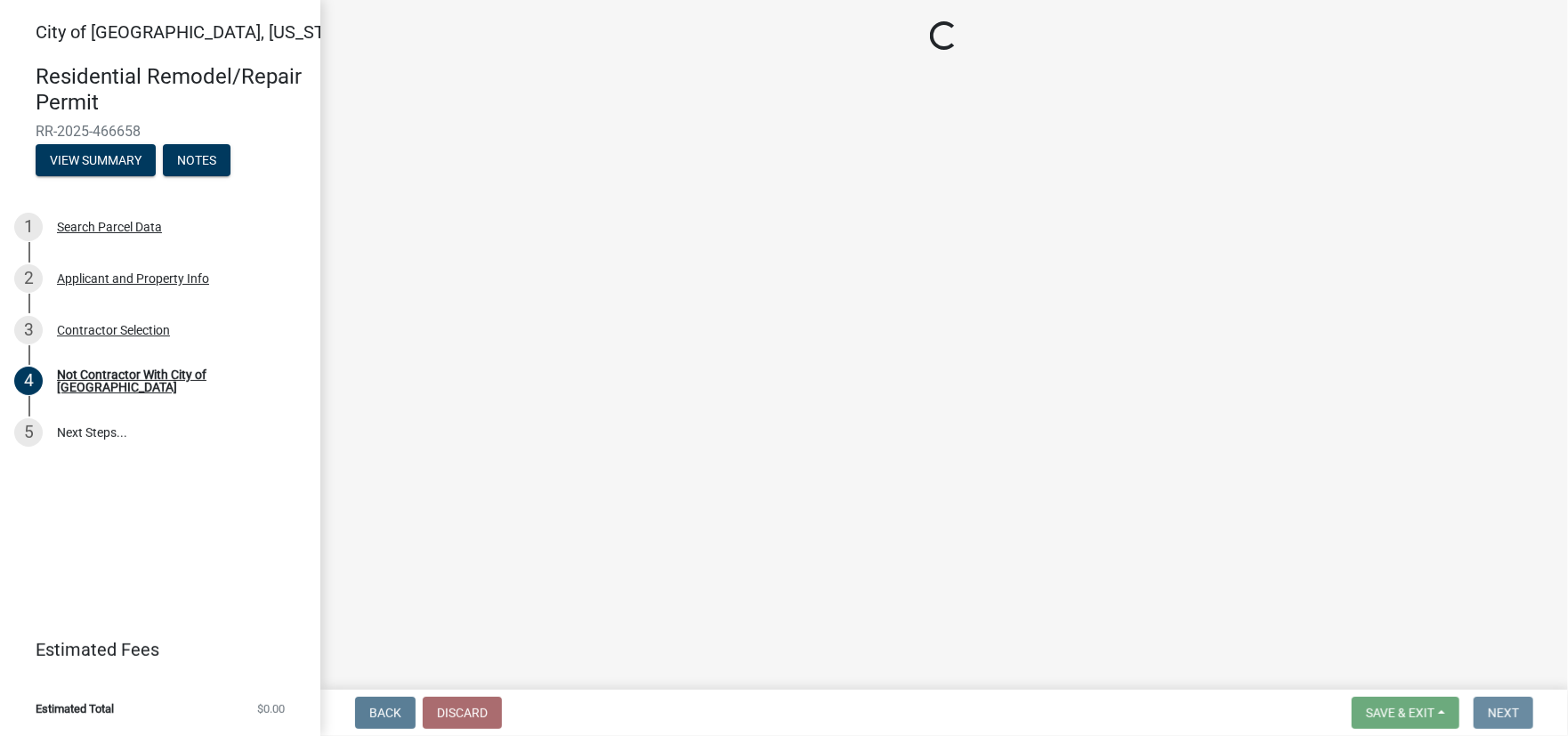
scroll to position [0, 0]
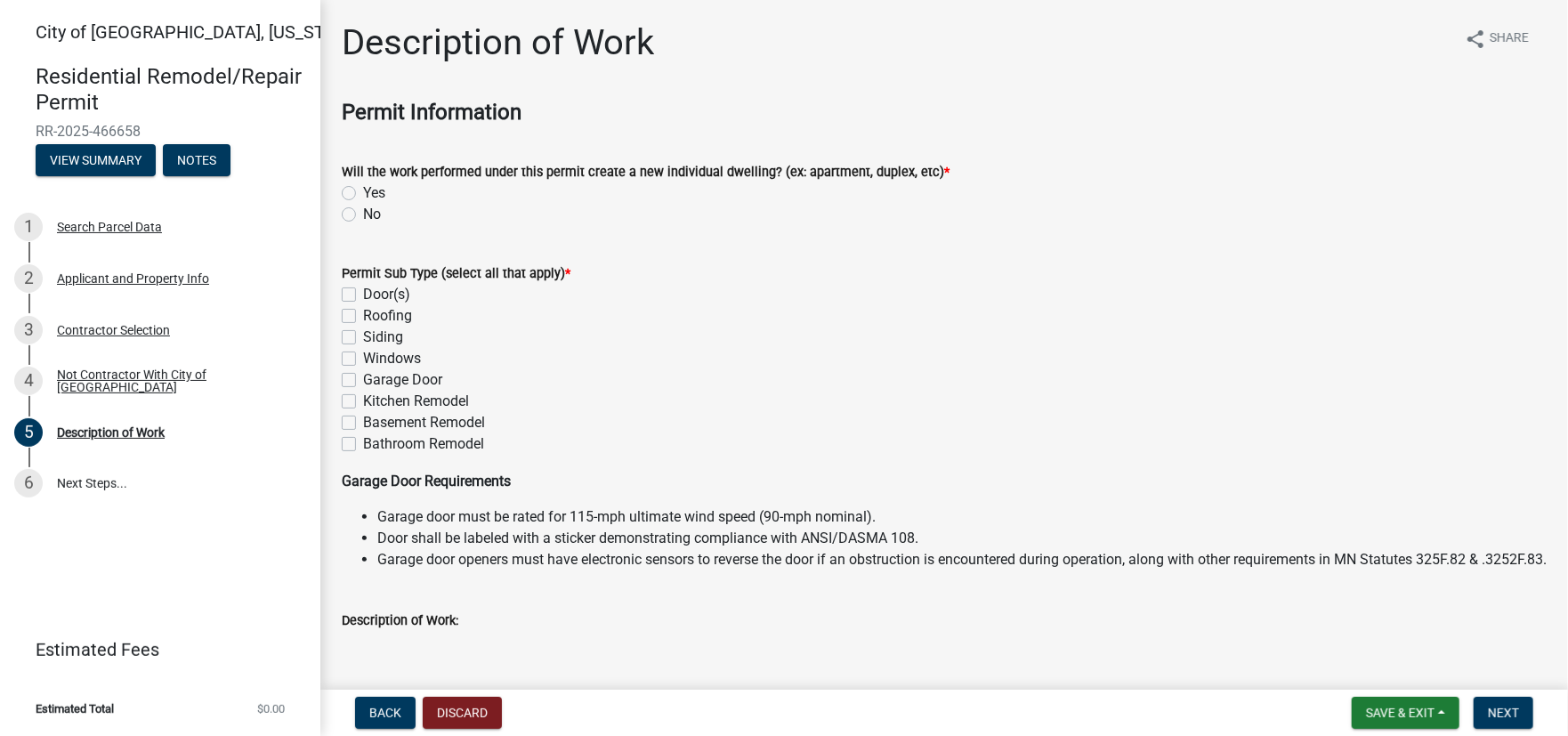
click at [363, 215] on label "No" at bounding box center [372, 215] width 18 height 22
click at [363, 215] on input "No" at bounding box center [369, 210] width 12 height 12
radio input "true"
click at [363, 361] on label "Windows" at bounding box center [392, 359] width 58 height 22
click at [363, 360] on input "Windows" at bounding box center [369, 354] width 12 height 12
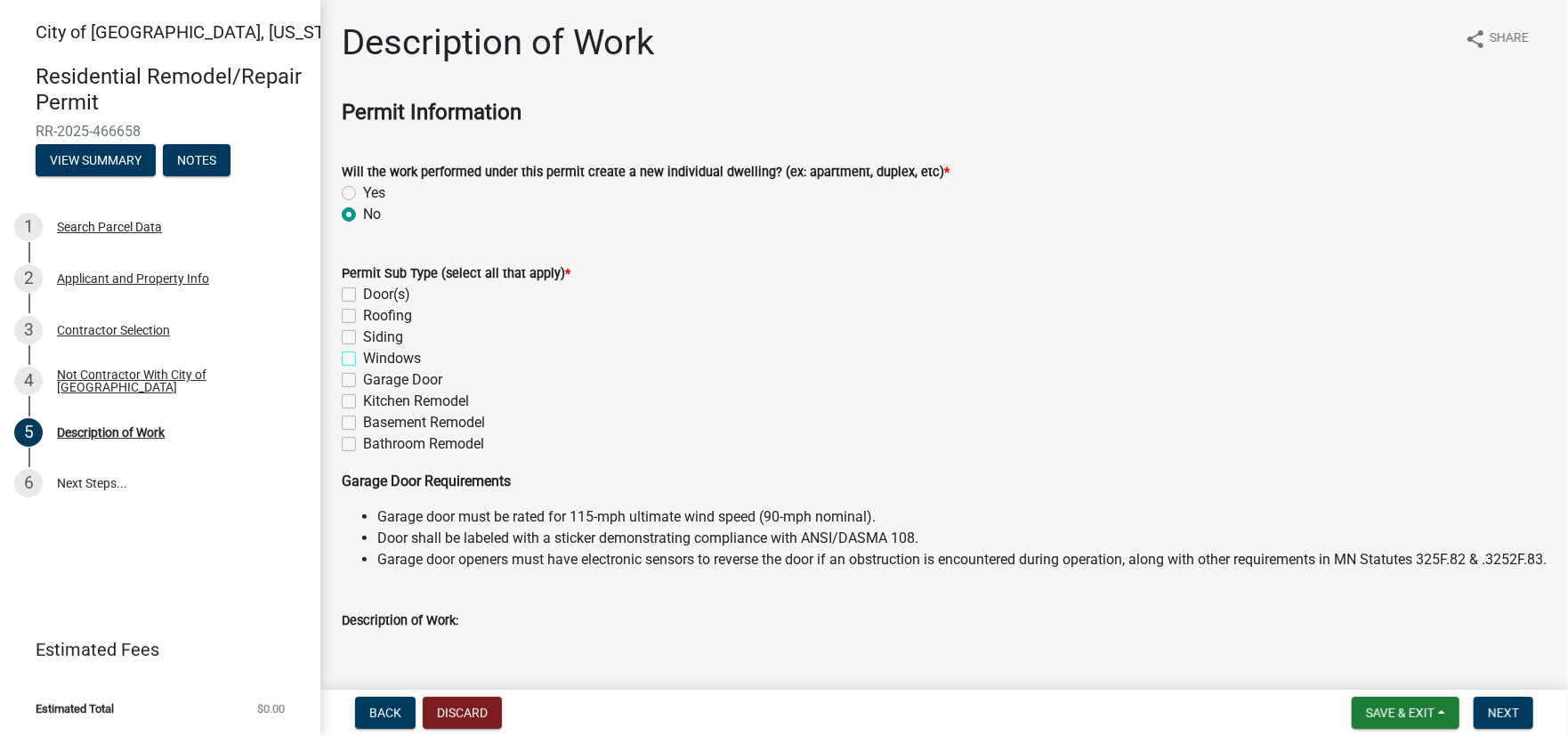
checkbox input "true"
checkbox input "false"
checkbox input "true"
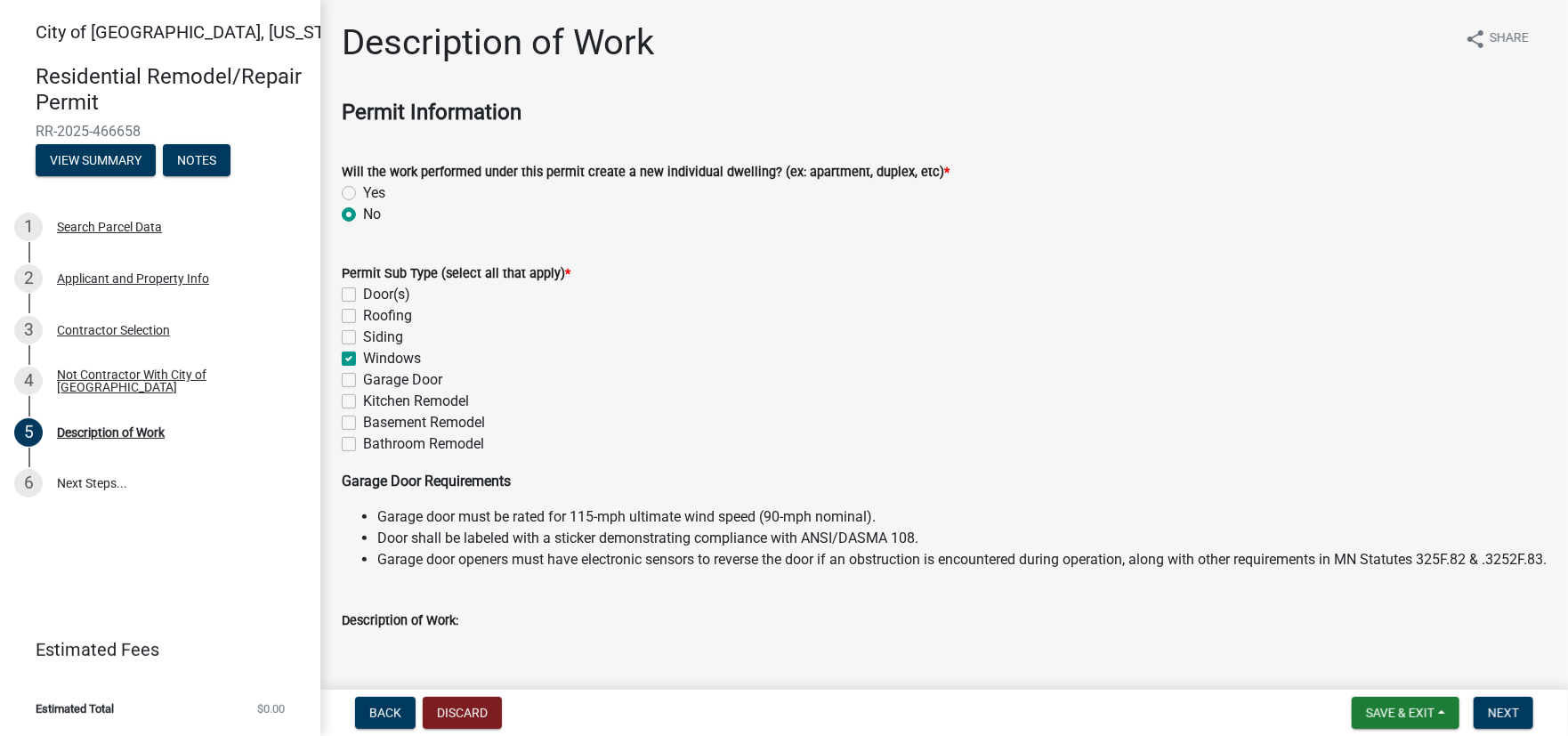
checkbox input "false"
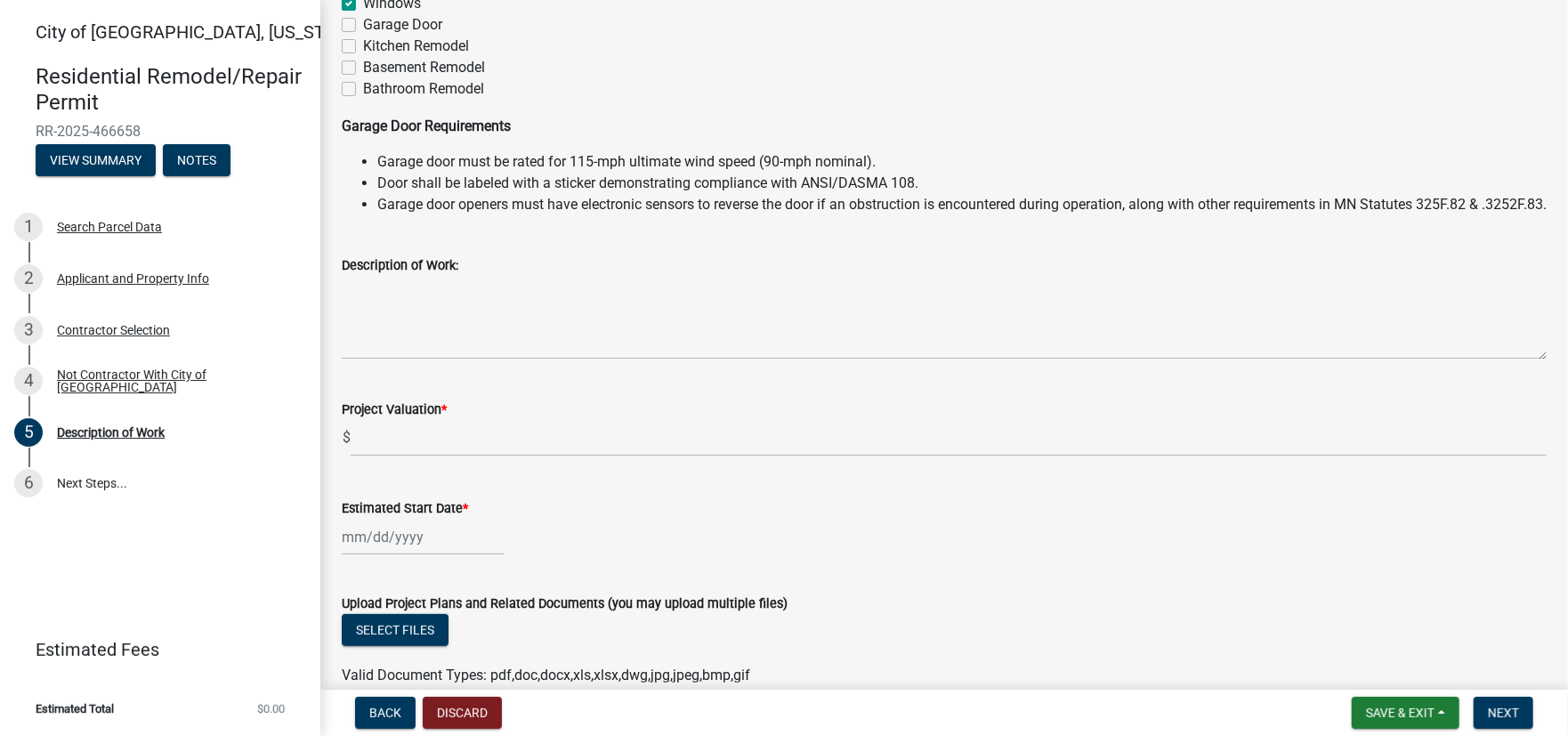
scroll to position [356, 0]
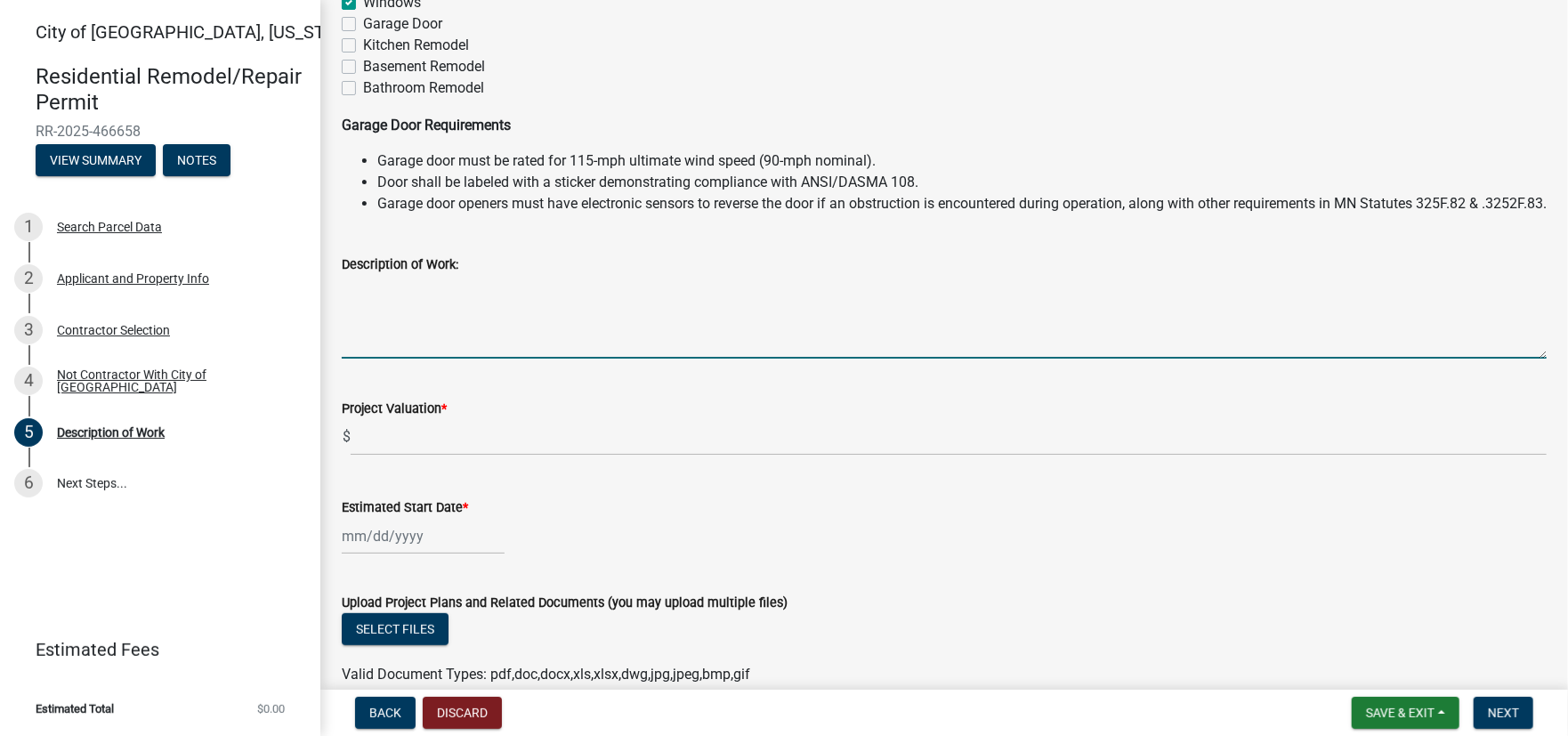
click at [578, 359] on textarea "Description of Work:" at bounding box center [944, 316] width 1205 height 84
type textarea "Replacing 2 windows of the same size"
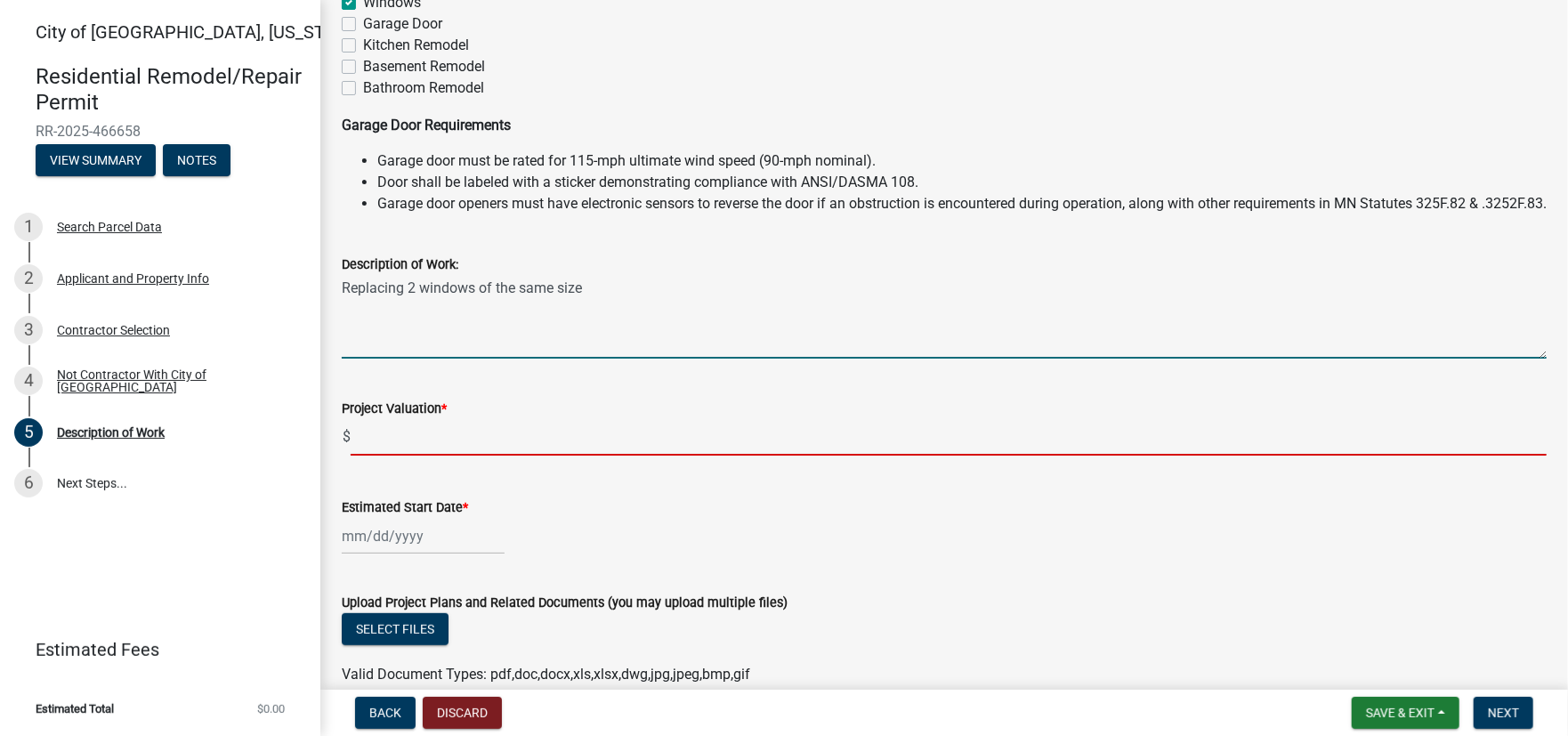
click at [431, 456] on input "text" at bounding box center [948, 437] width 1196 height 36
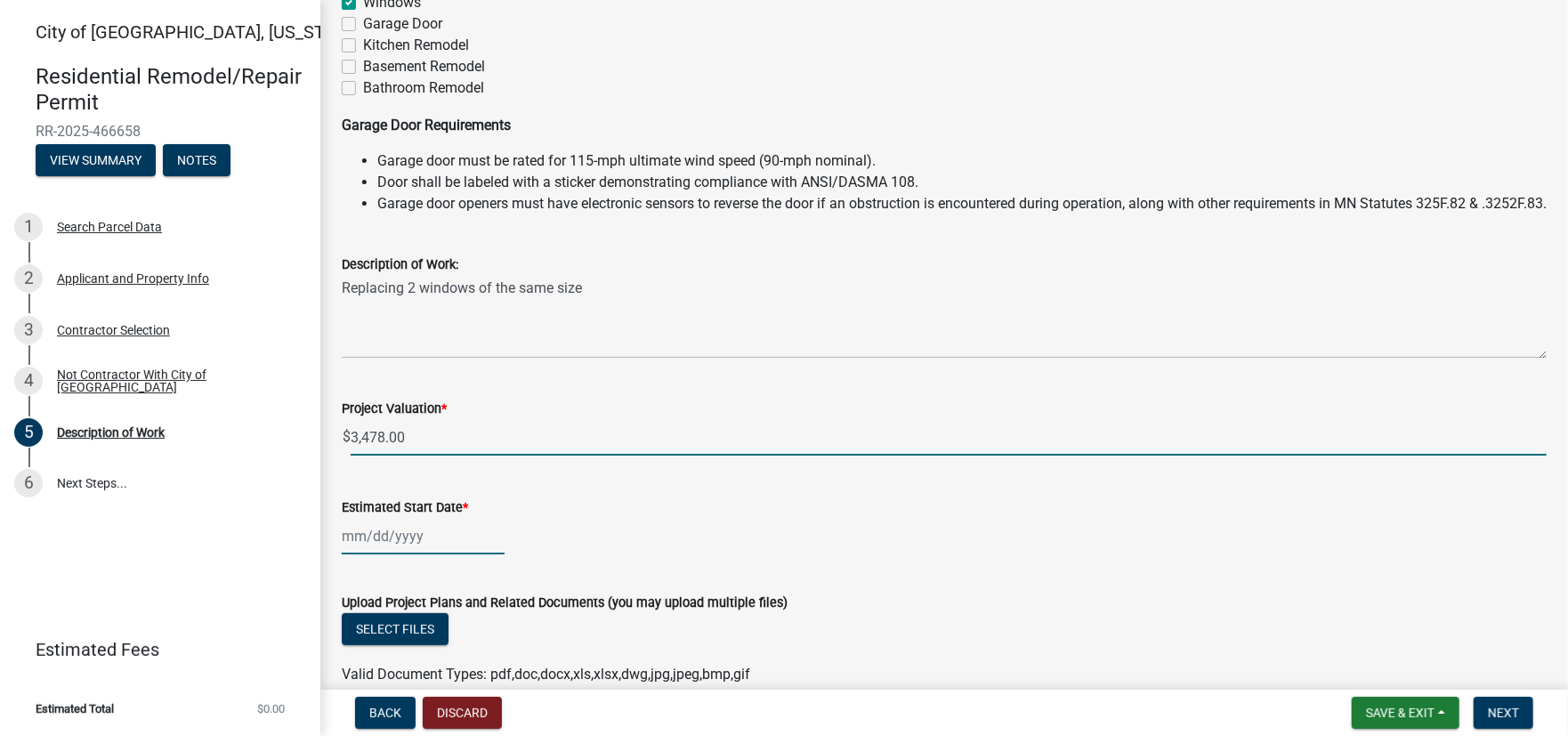
type input "3478"
click at [359, 554] on div at bounding box center [423, 536] width 163 height 36
select select "8"
select select "2025"
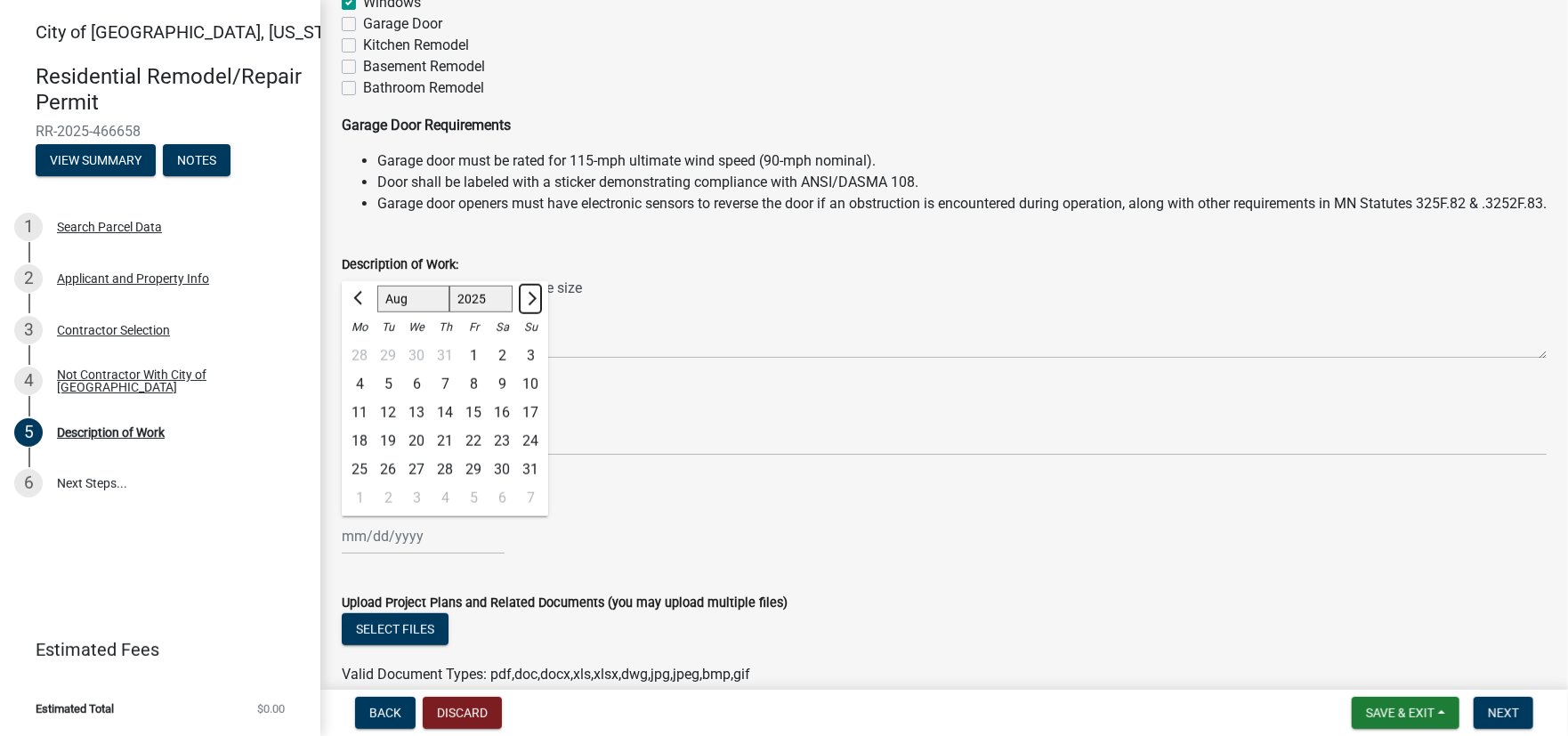
click at [529, 305] on span "Next month" at bounding box center [530, 299] width 14 height 14
select select "9"
click at [388, 428] on div "16" at bounding box center [387, 413] width 29 height 29
type input "[DATE]"
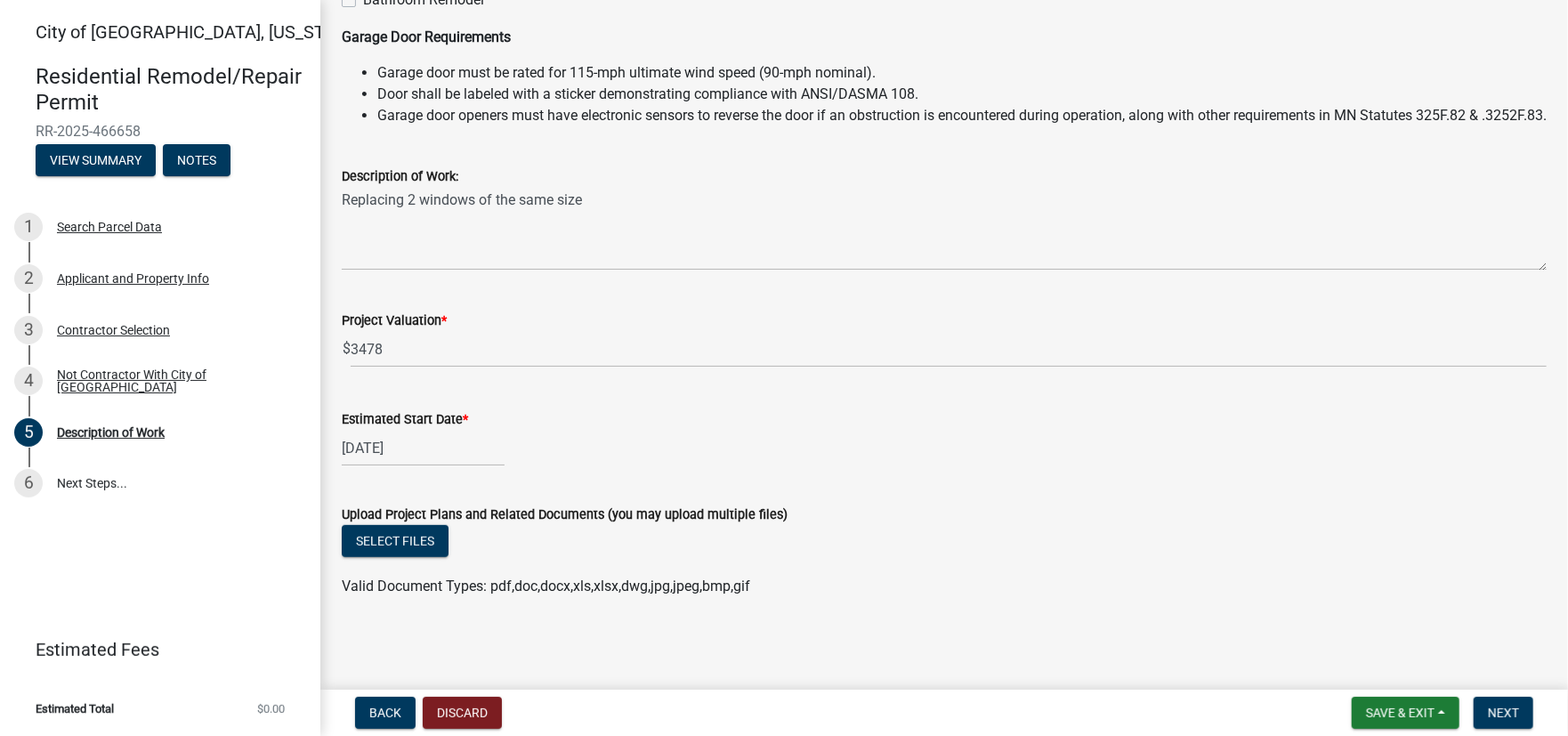
scroll to position [465, 0]
click at [1499, 712] on span "Next" at bounding box center [1504, 712] width 32 height 14
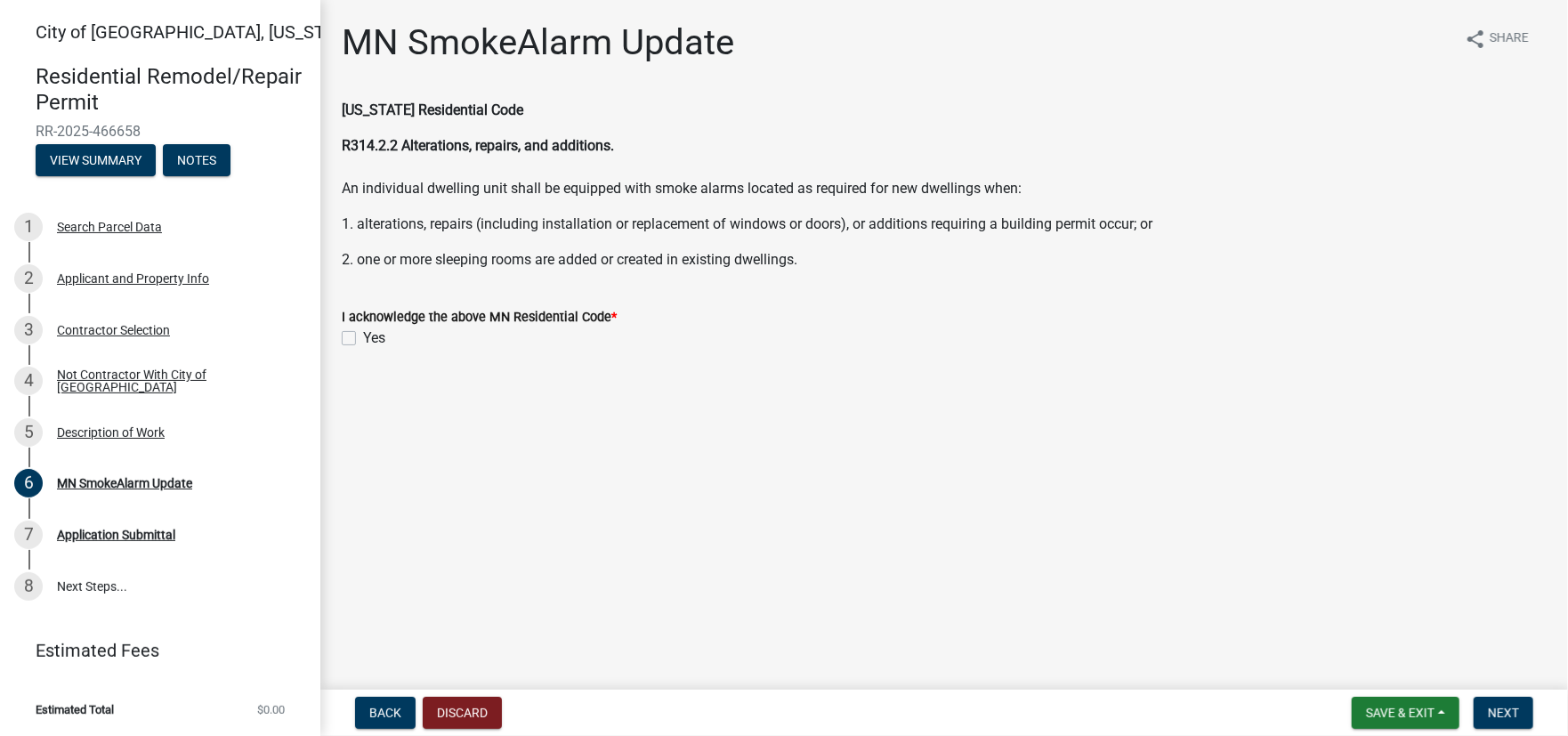
click at [363, 337] on label "Yes" at bounding box center [374, 338] width 23 height 22
click at [363, 337] on input "Yes" at bounding box center [369, 333] width 12 height 12
checkbox input "true"
click at [1508, 714] on span "Next" at bounding box center [1504, 712] width 32 height 14
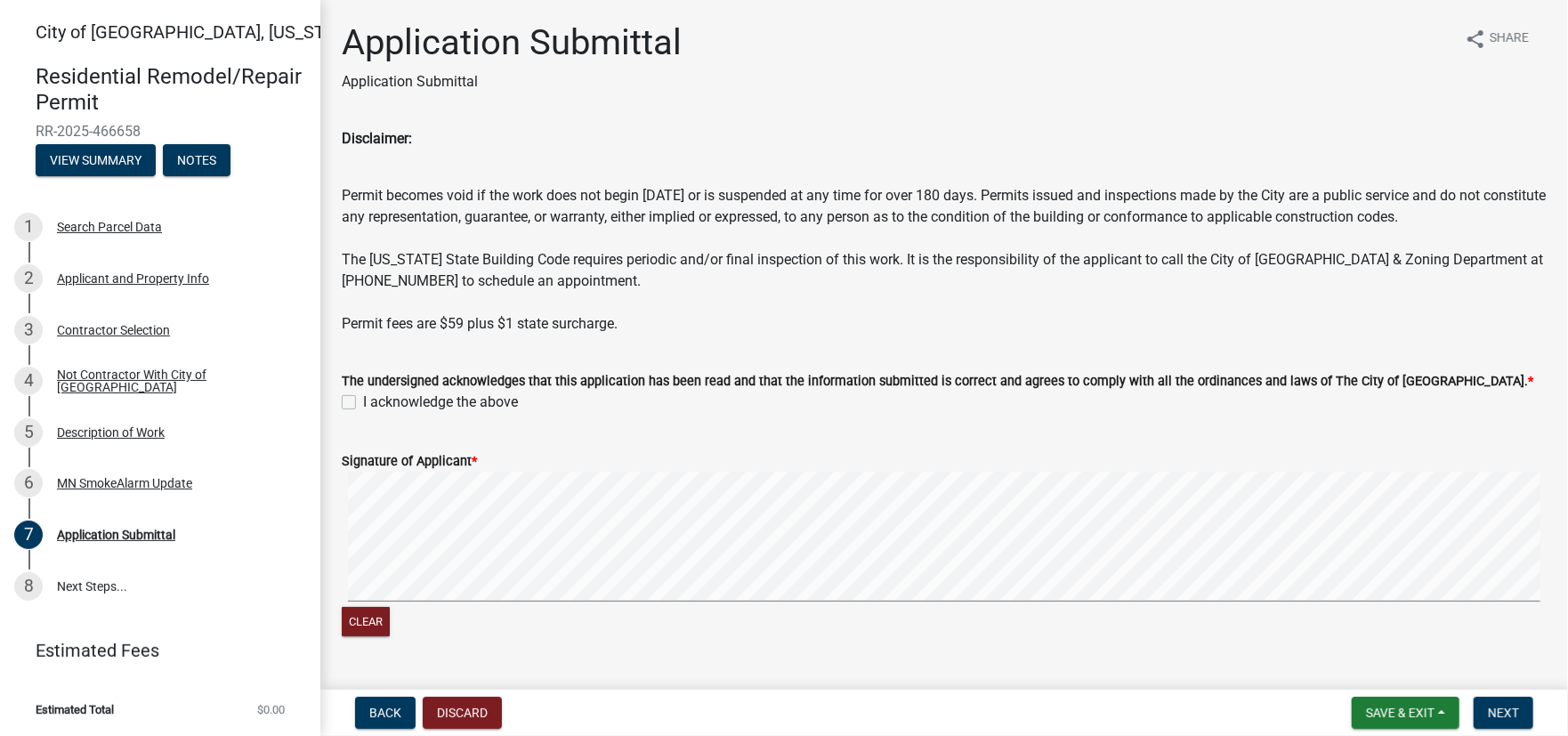
click at [363, 402] on label "I acknowledge the above" at bounding box center [440, 403] width 155 height 22
click at [363, 402] on input "I acknowledge the above" at bounding box center [369, 398] width 12 height 12
checkbox input "true"
click at [365, 605] on div "Clear" at bounding box center [944, 556] width 1205 height 168
click at [412, 619] on div "Clear" at bounding box center [944, 556] width 1205 height 168
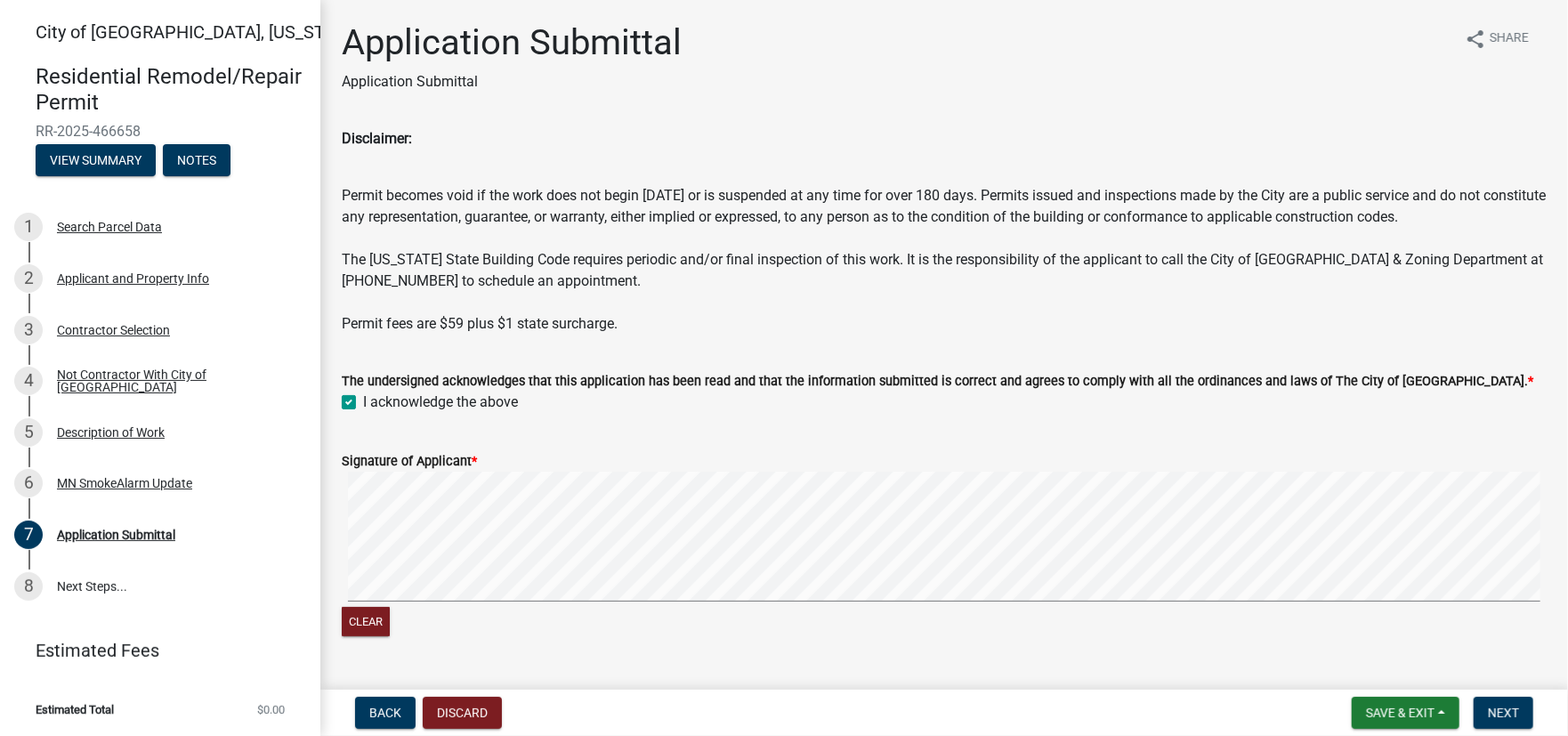
click at [580, 607] on div "Clear" at bounding box center [944, 556] width 1205 height 168
click at [1500, 709] on span "Next" at bounding box center [1504, 712] width 32 height 14
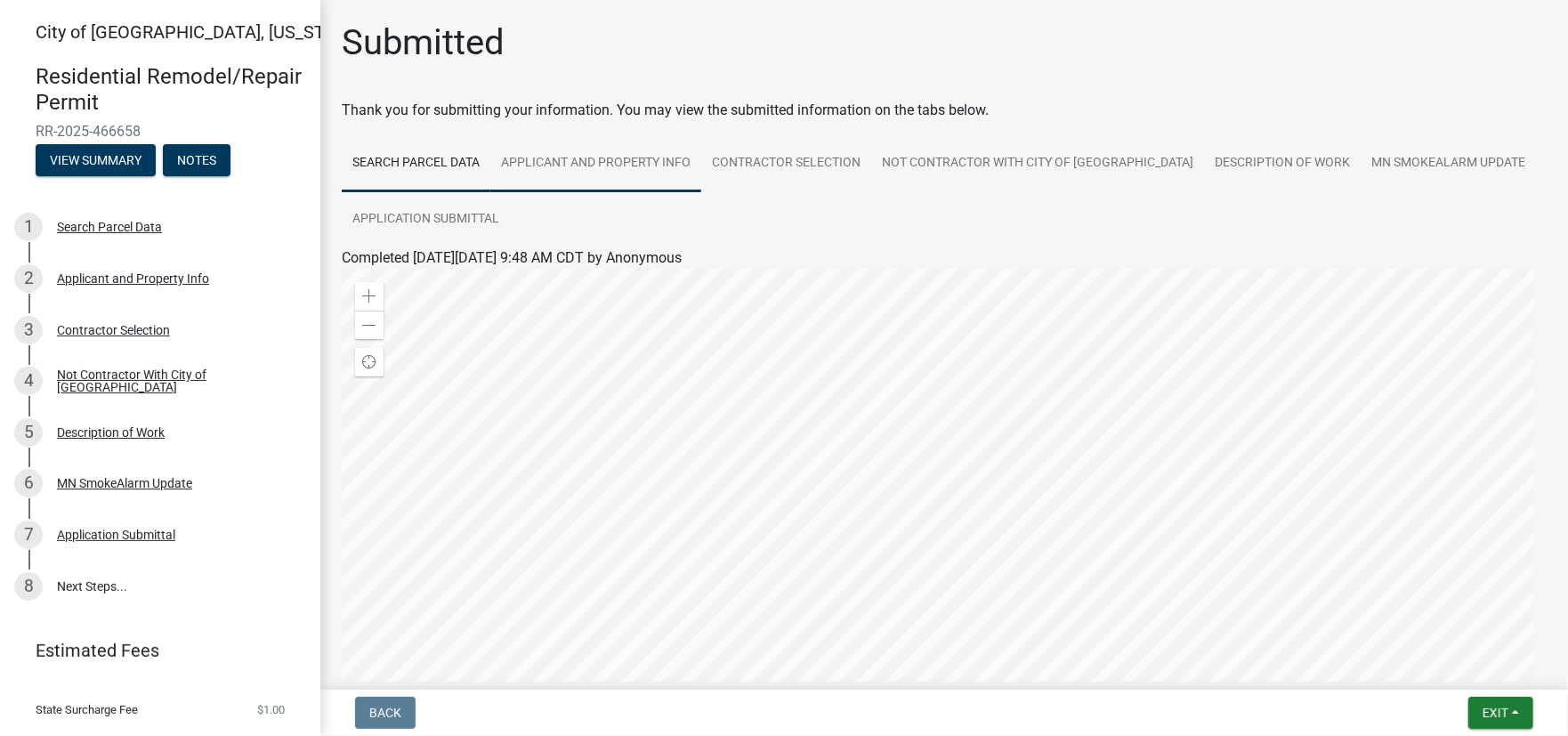
click at [617, 166] on link "Applicant and Property Info" at bounding box center [596, 164] width 211 height 57
